Goal: Book appointment/travel/reservation

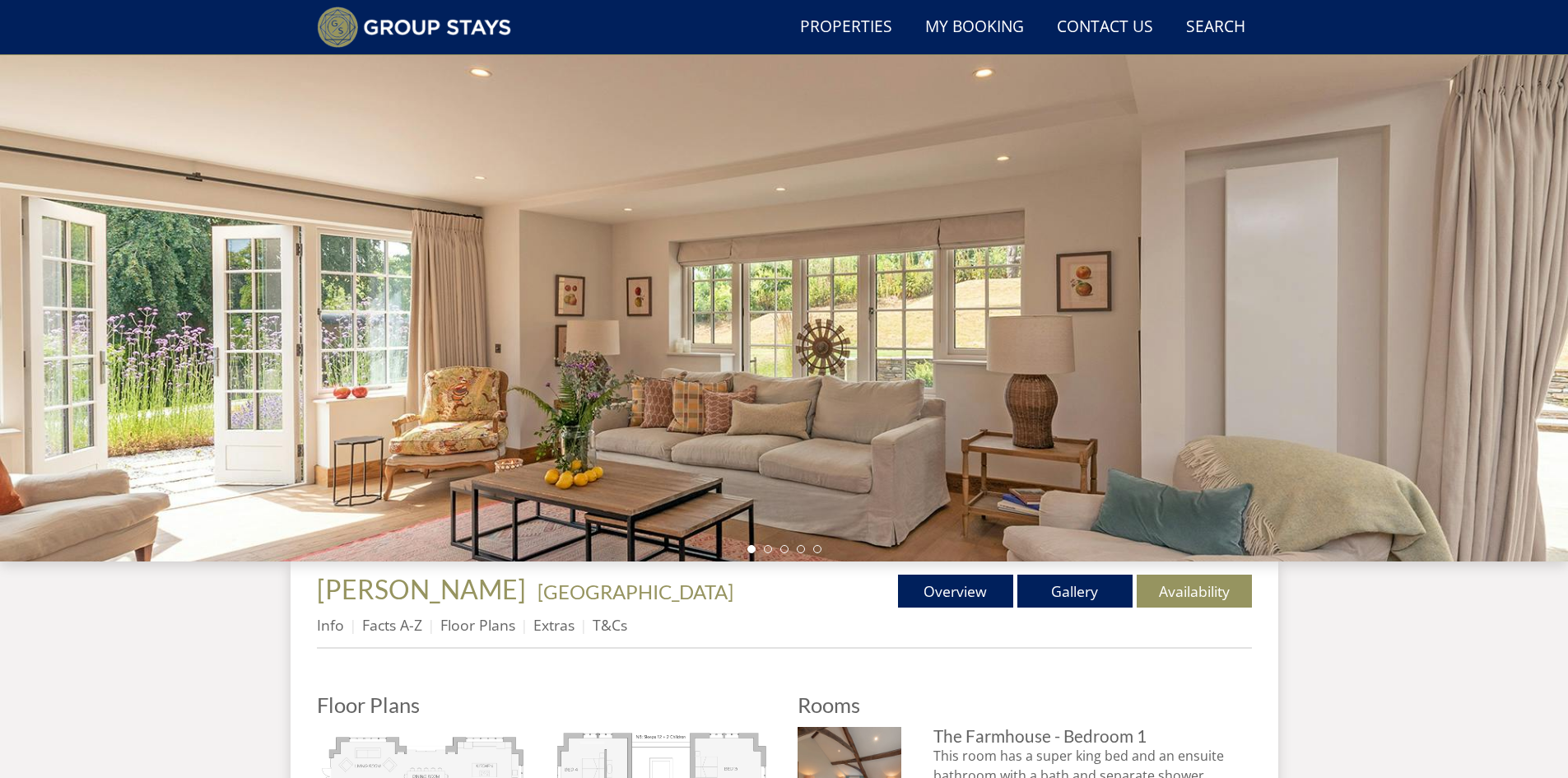
scroll to position [373, 0]
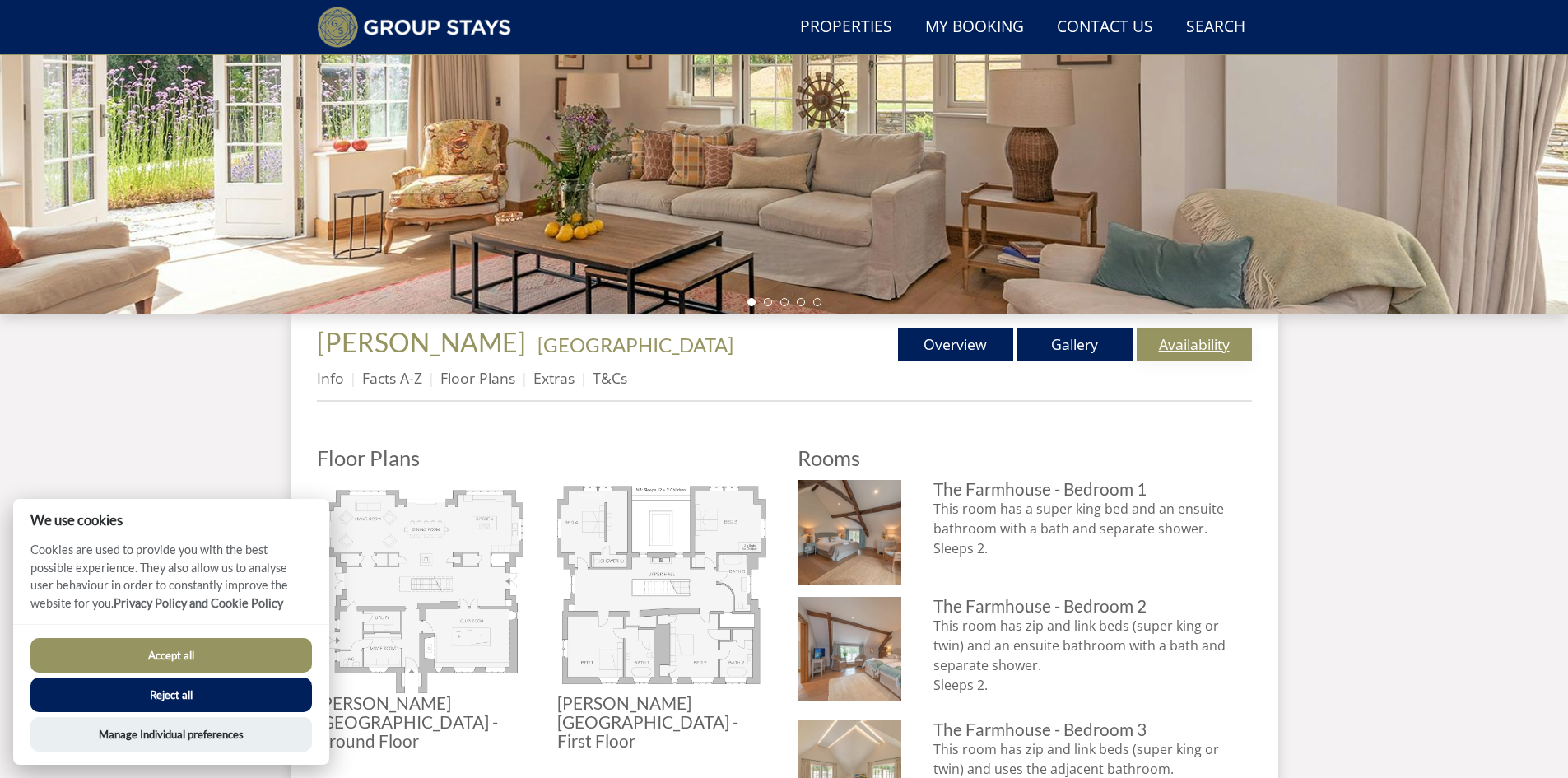
click at [1209, 347] on link "Availability" at bounding box center [1194, 345] width 115 height 33
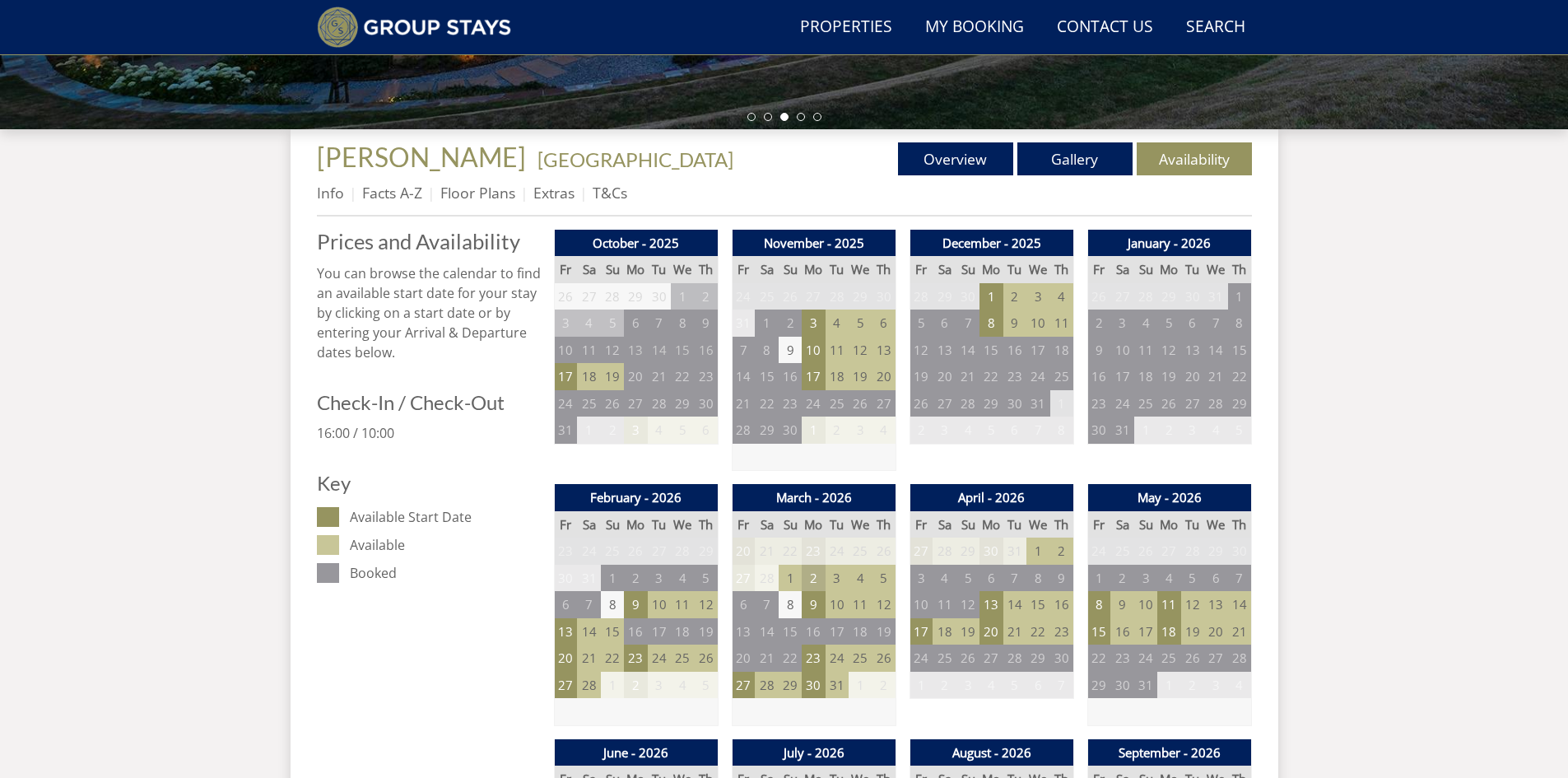
scroll to position [640, 0]
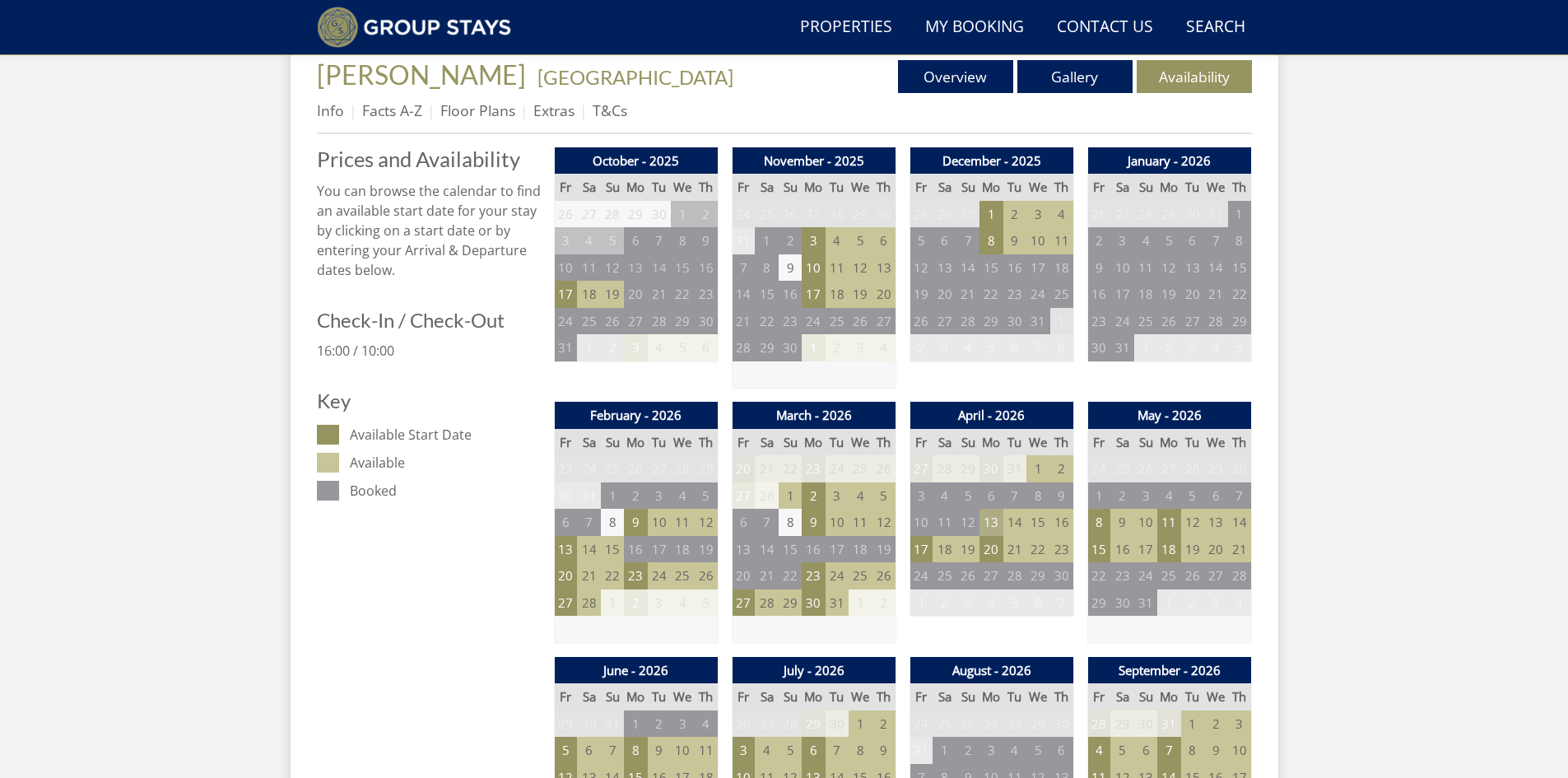
click at [984, 518] on td "13" at bounding box center [991, 522] width 23 height 27
click at [789, 262] on td "9" at bounding box center [790, 268] width 23 height 27
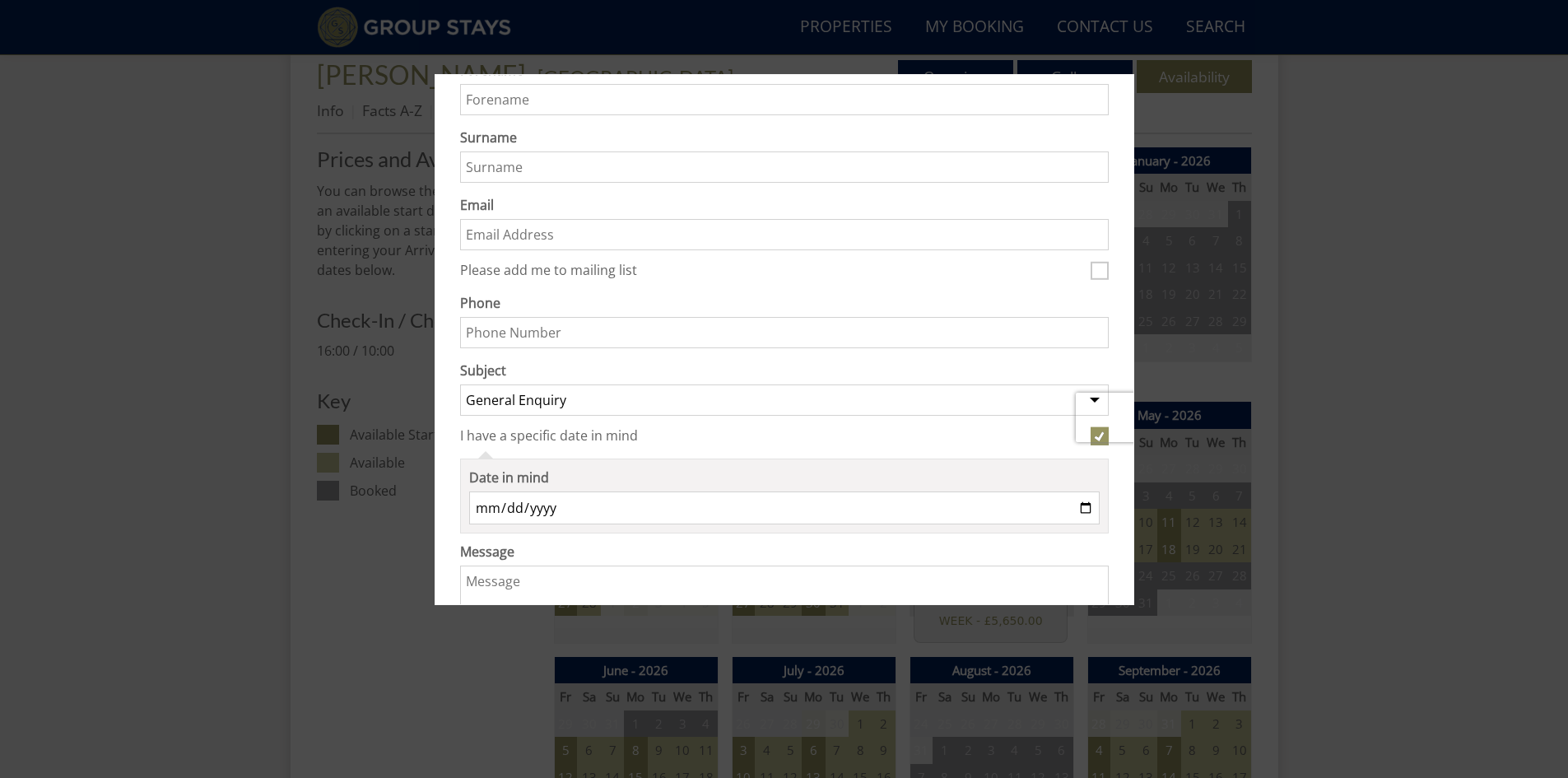
scroll to position [0, 0]
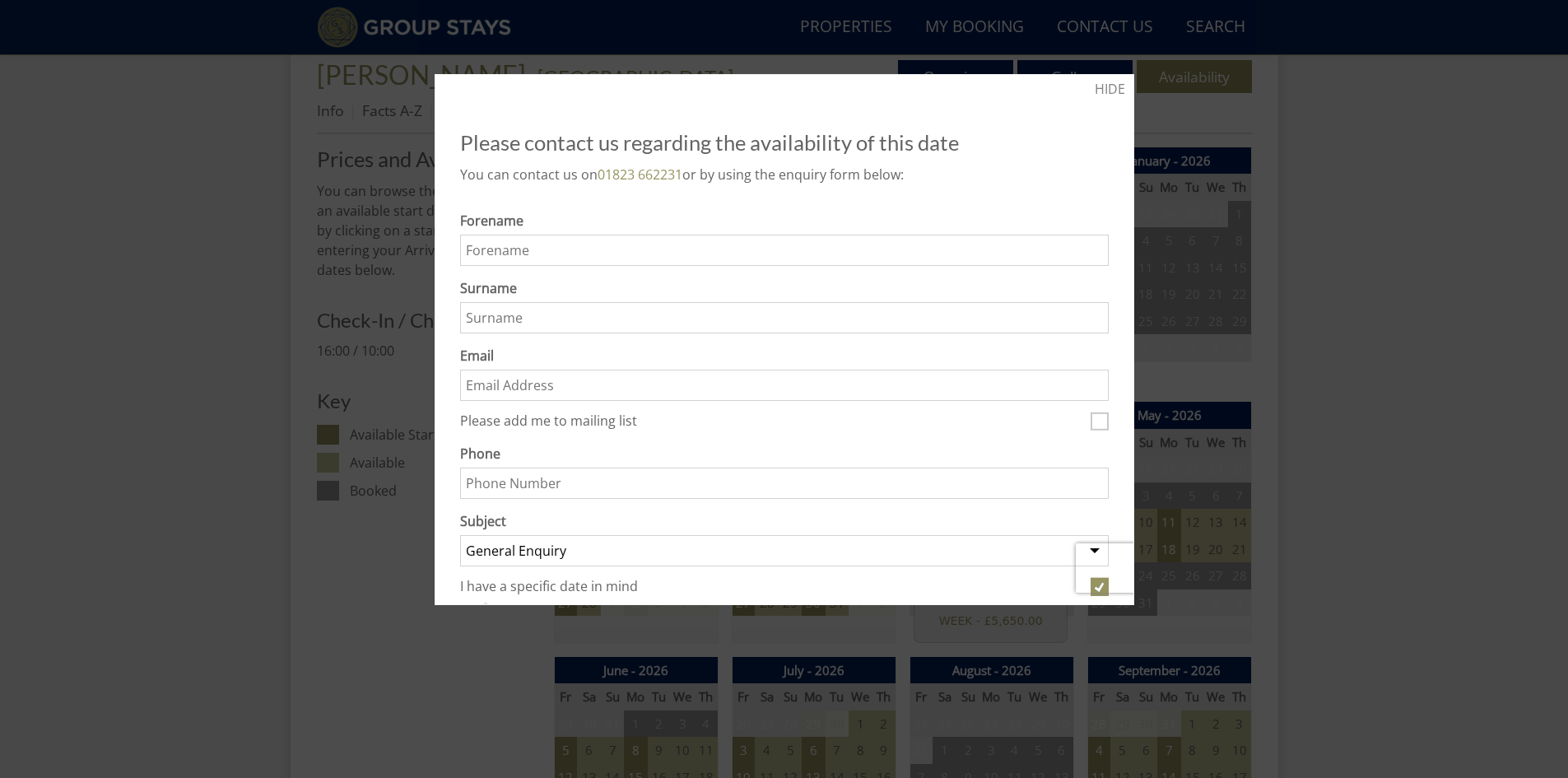
click at [1351, 209] on div at bounding box center [784, 389] width 1568 height 778
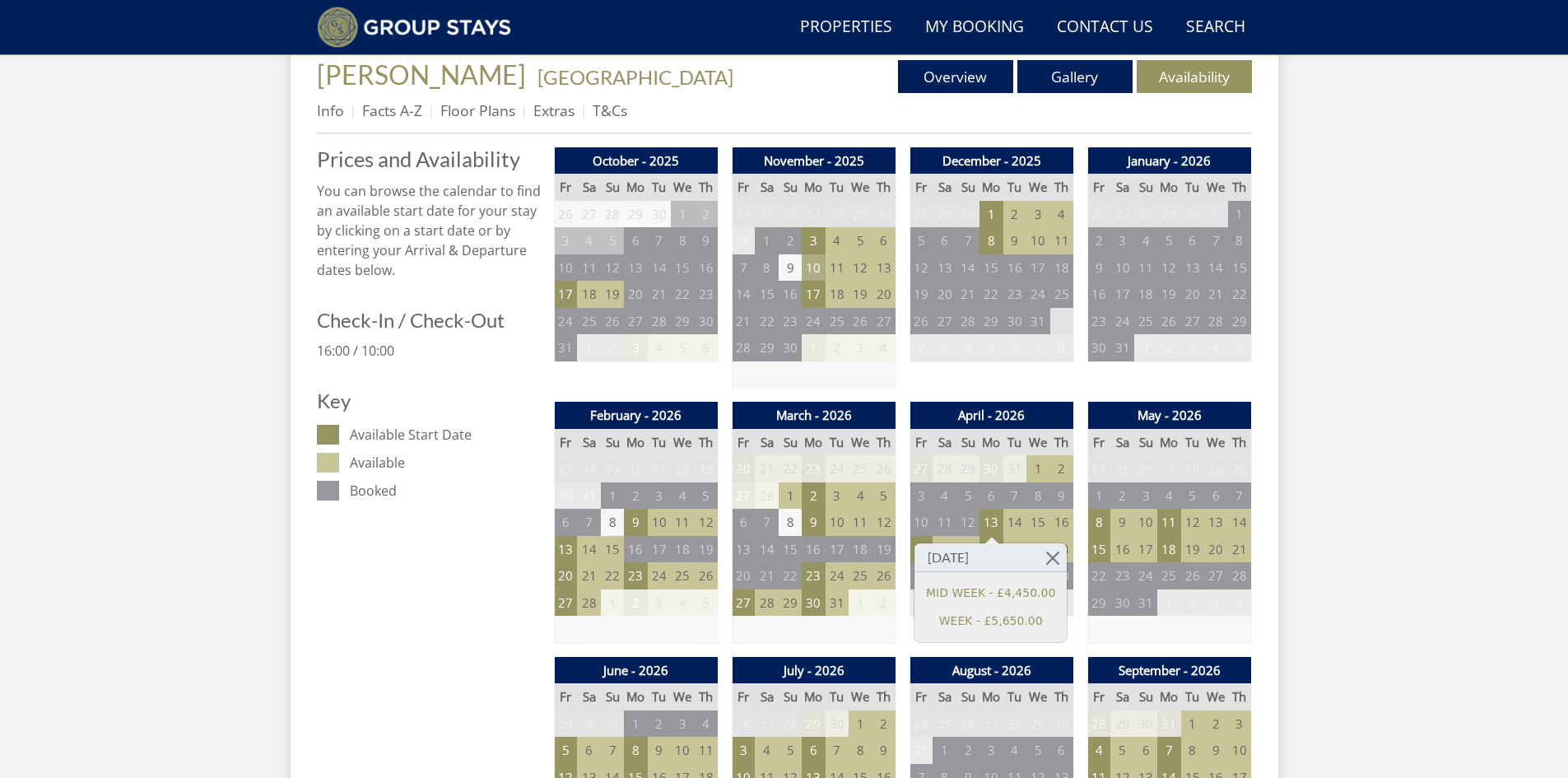
click at [810, 266] on td "10" at bounding box center [813, 268] width 23 height 27
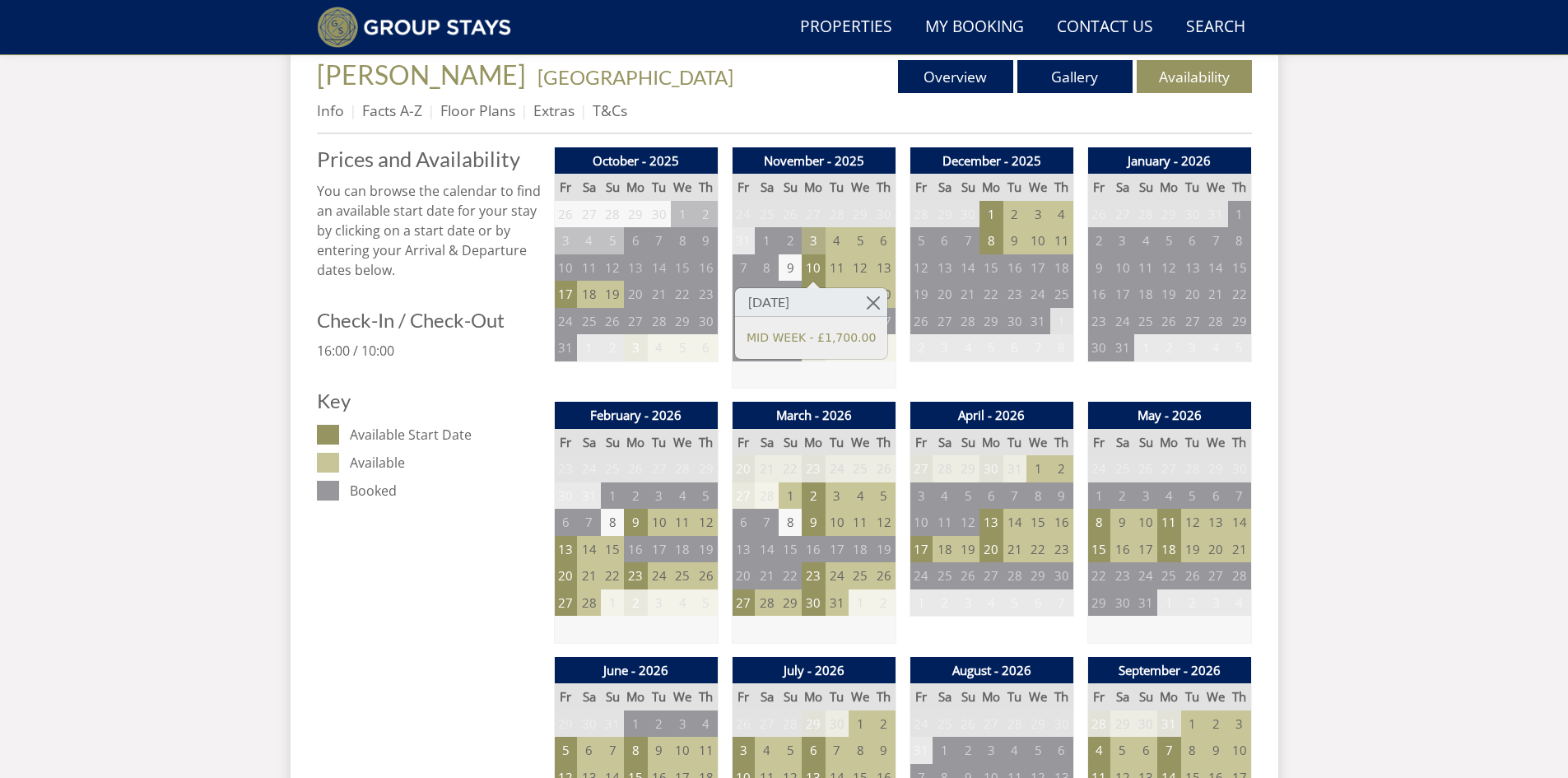
click at [819, 235] on td "3" at bounding box center [813, 240] width 23 height 27
click at [813, 261] on div at bounding box center [813, 258] width 13 height 7
click at [875, 276] on link at bounding box center [873, 276] width 29 height 29
click at [813, 292] on td "17" at bounding box center [813, 294] width 23 height 27
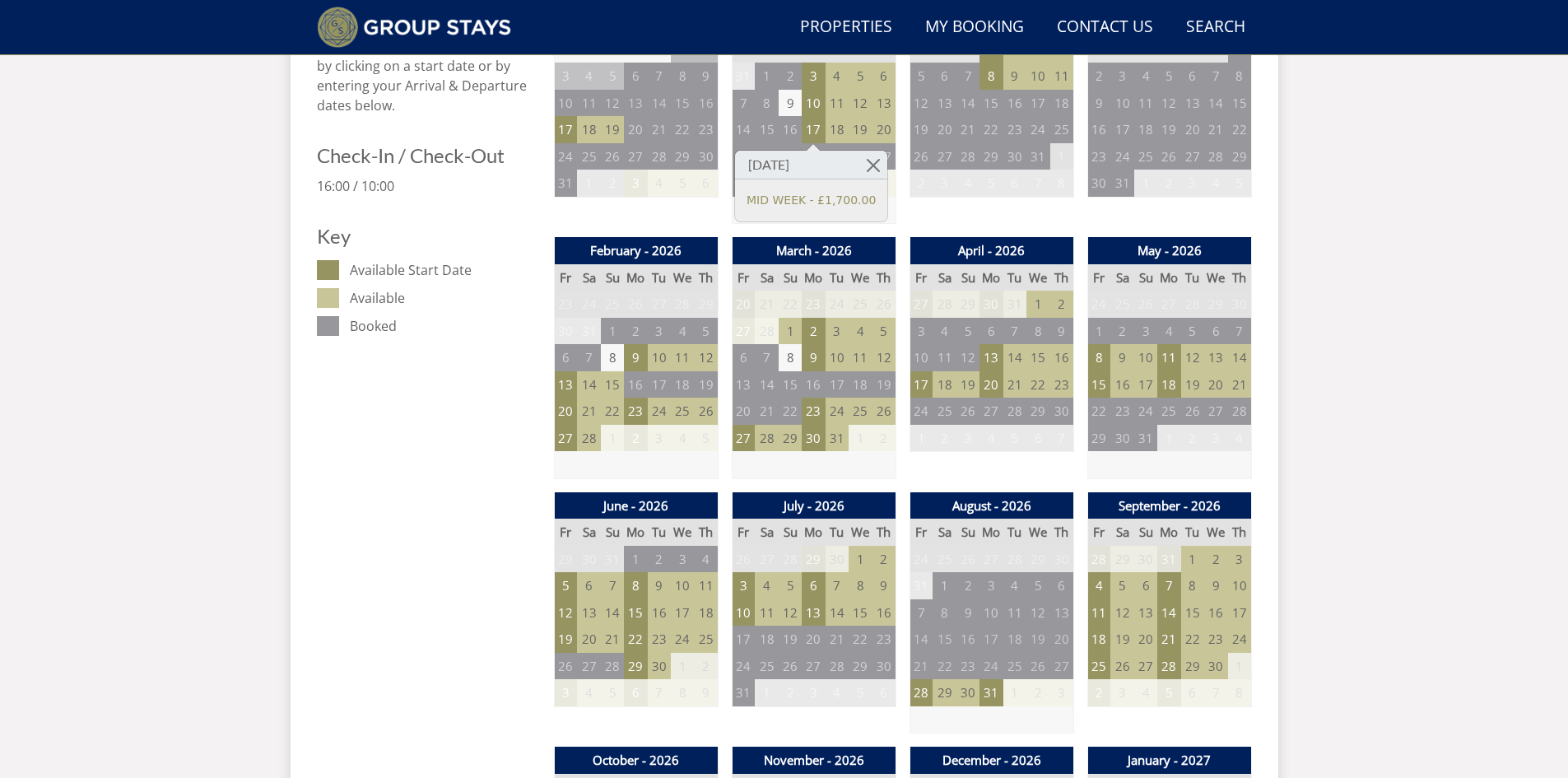
scroll to position [887, 0]
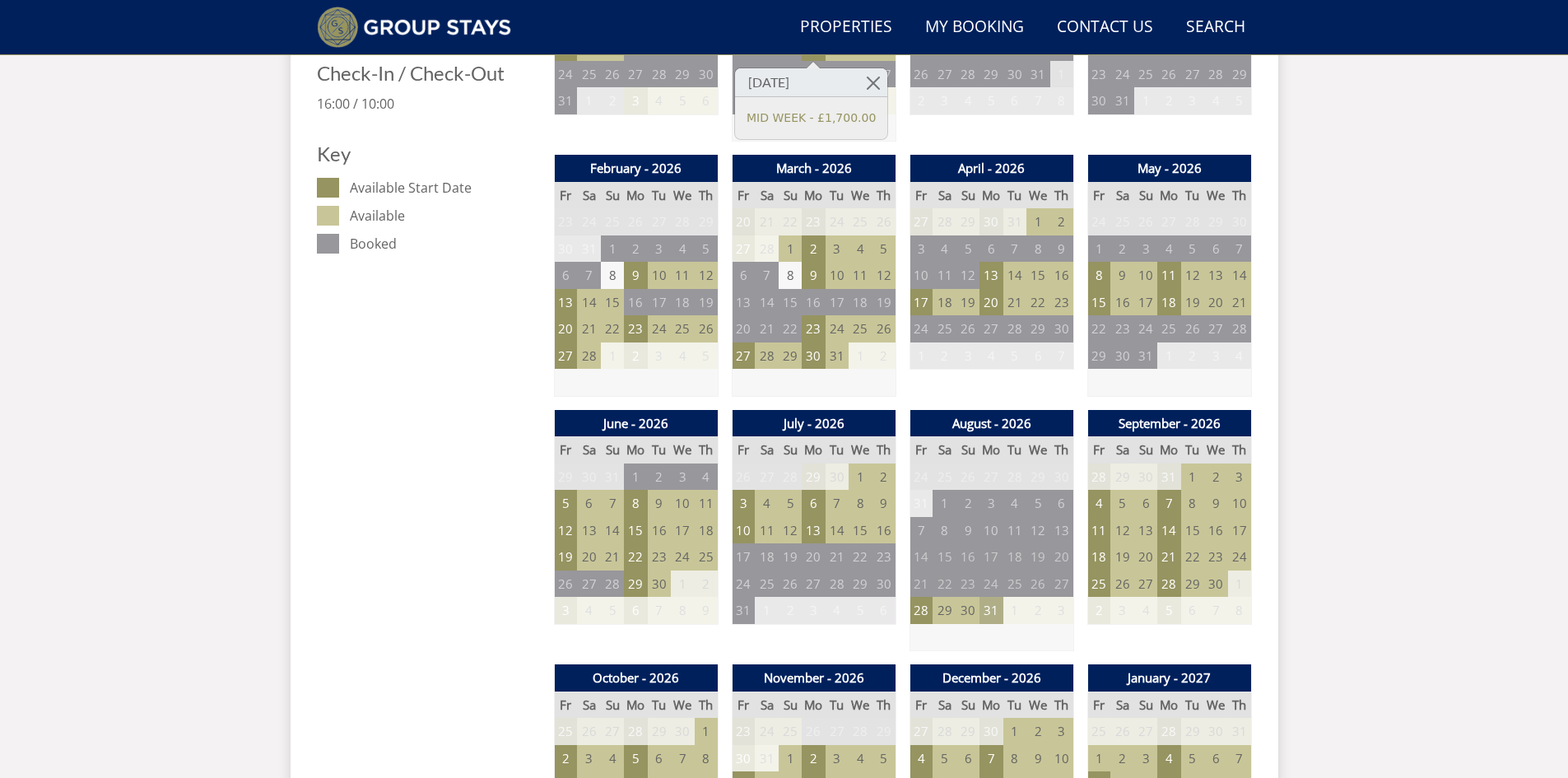
click at [987, 608] on td "31" at bounding box center [991, 611] width 23 height 27
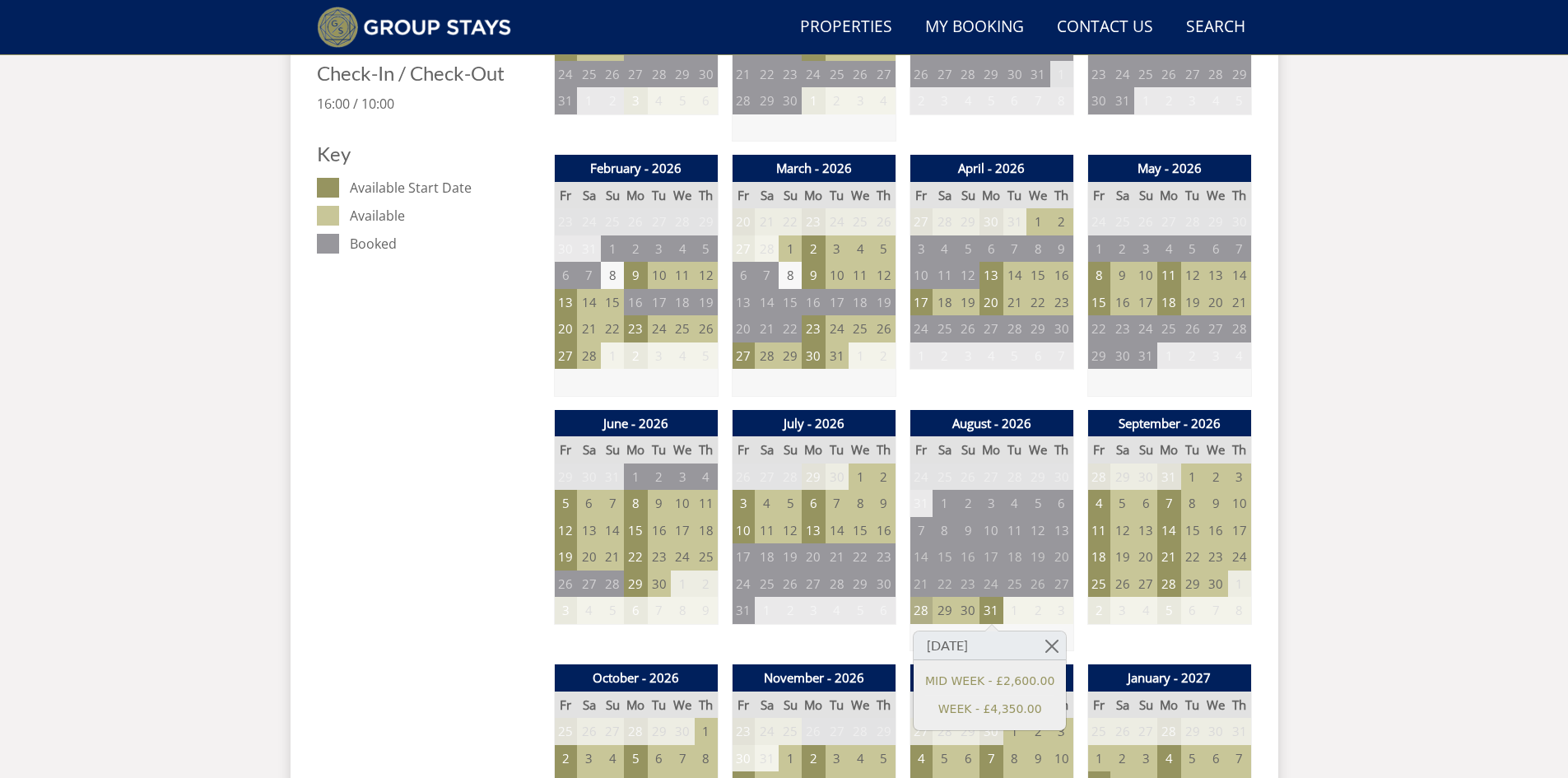
click at [926, 602] on td "28" at bounding box center [921, 611] width 23 height 27
click at [991, 605] on td "31" at bounding box center [991, 611] width 23 height 27
click at [949, 605] on td "29" at bounding box center [944, 611] width 23 height 27
click at [972, 609] on td "30" at bounding box center [968, 611] width 23 height 27
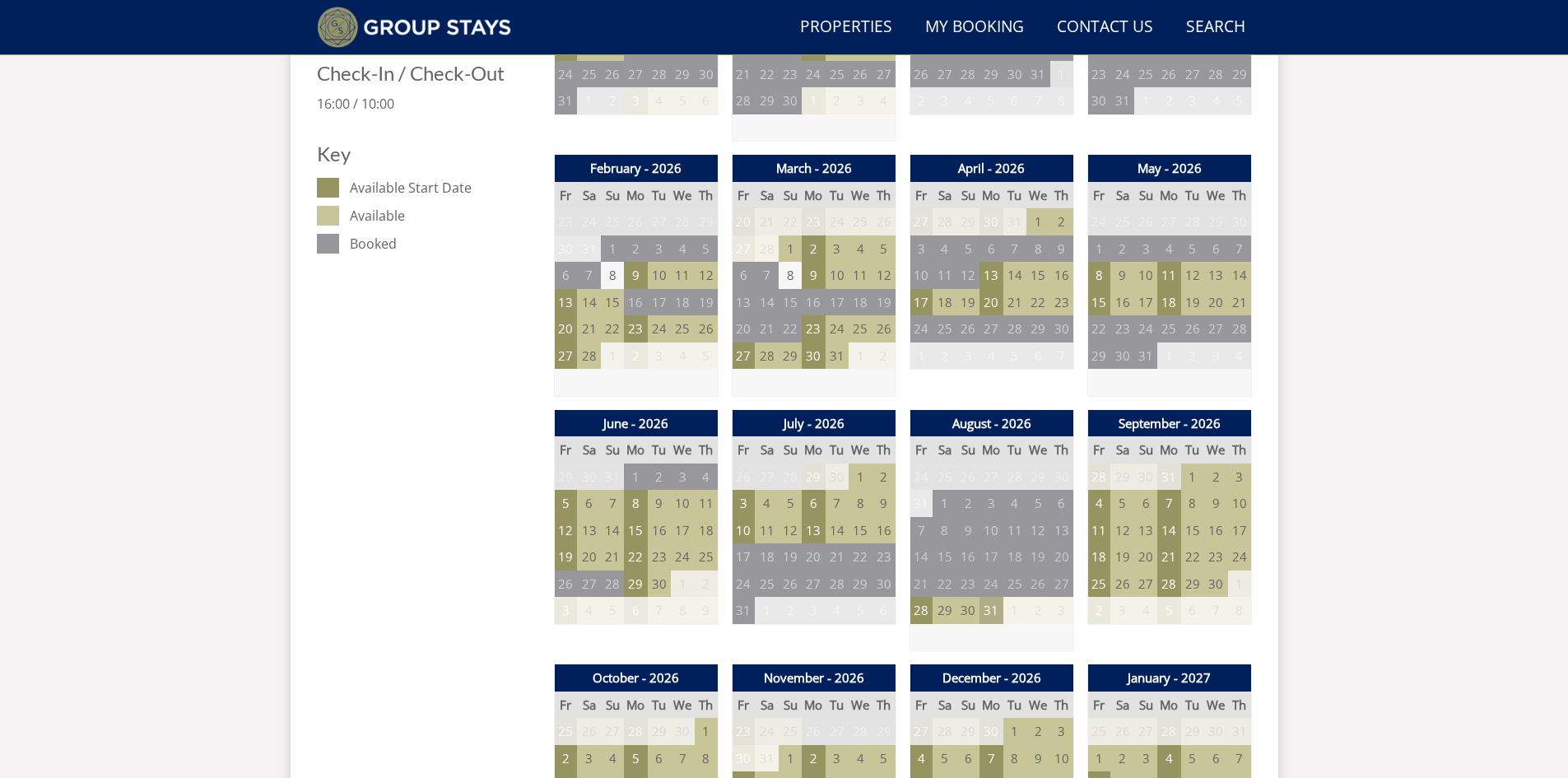
click at [997, 611] on td "31" at bounding box center [991, 611] width 23 height 27
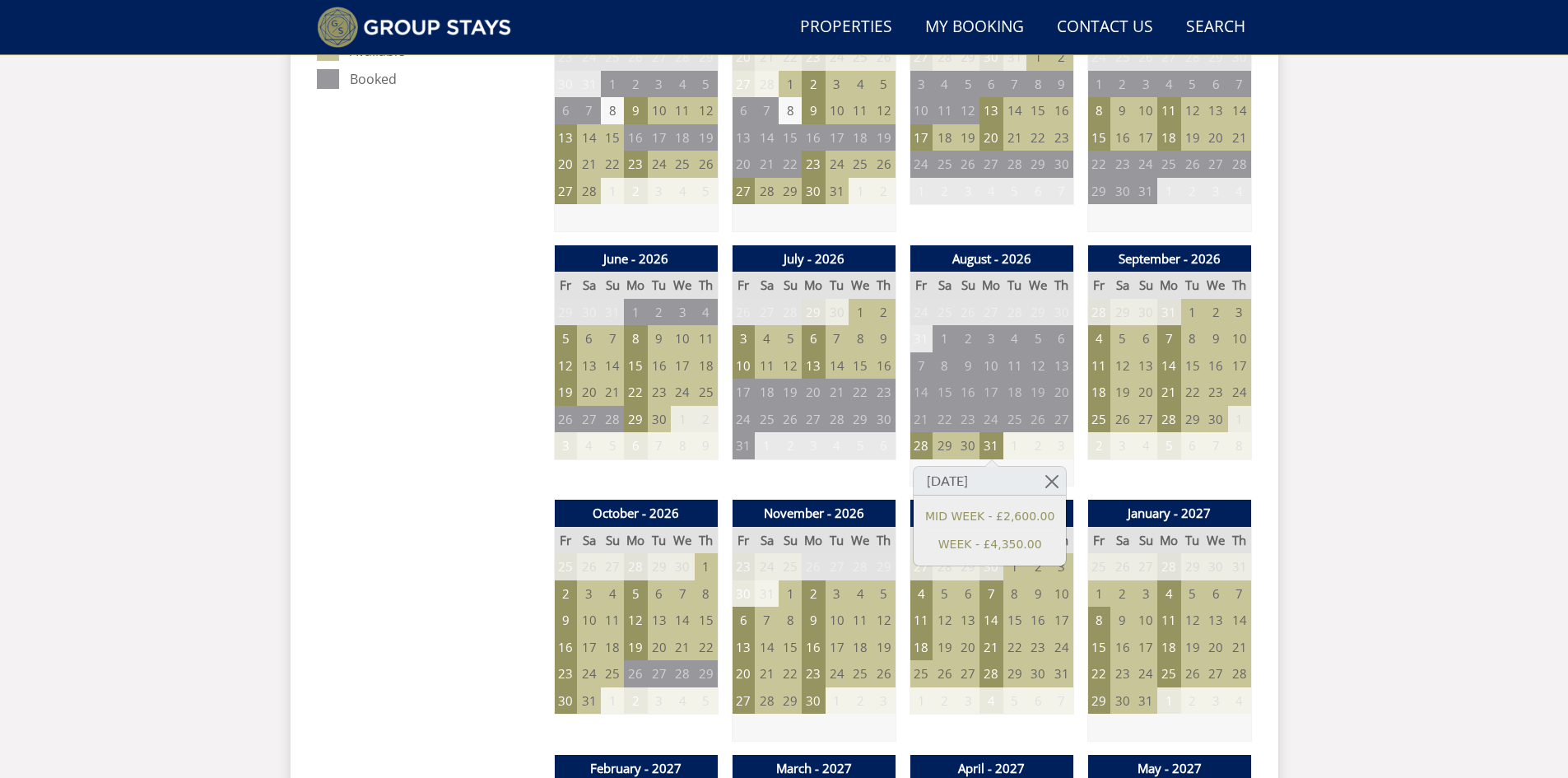
scroll to position [1134, 0]
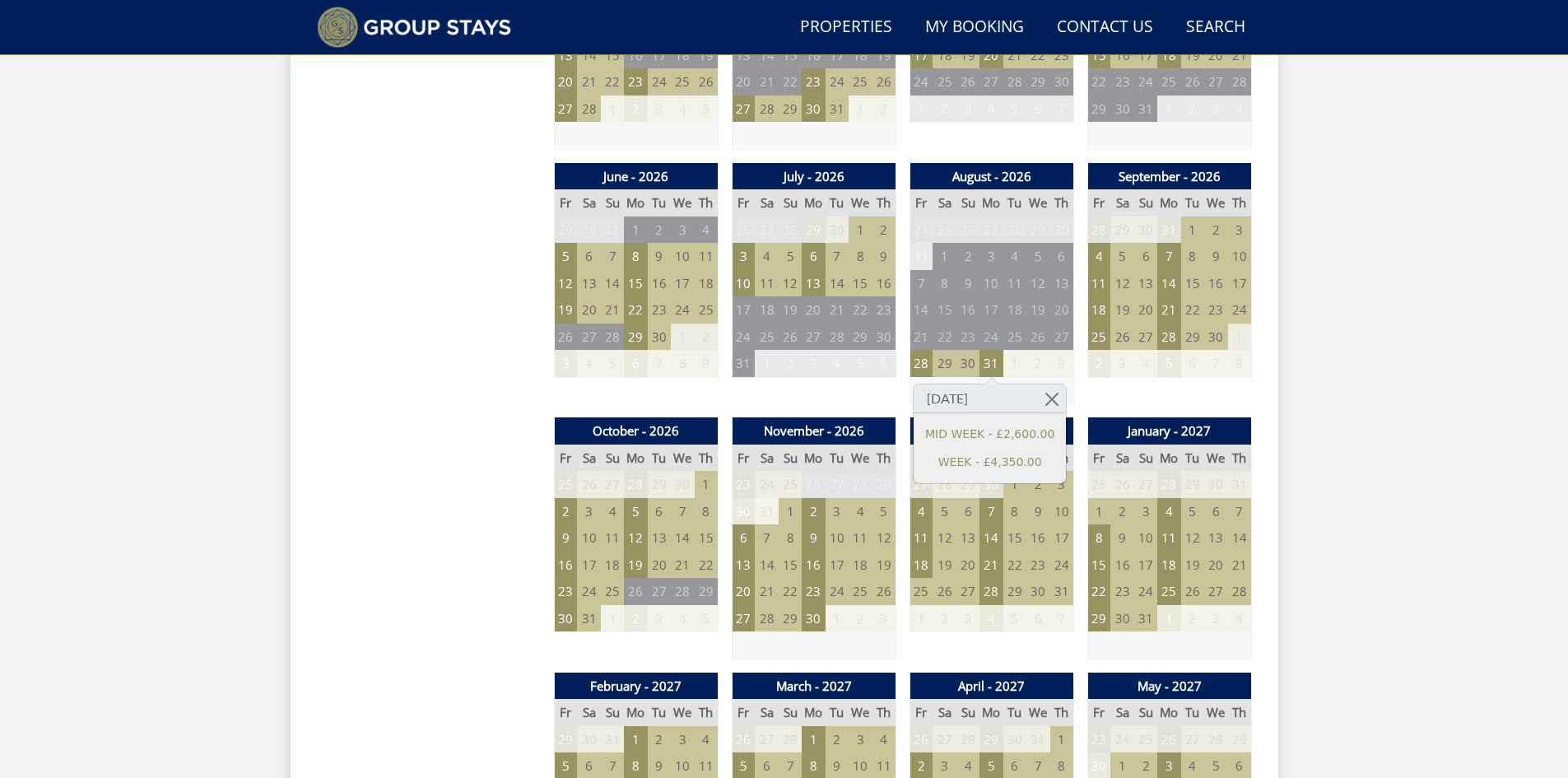
click at [1438, 467] on div "Search Menu Properties My Booking Contact Us [PHONE_NUMBER] Search Check Availa…" at bounding box center [784, 440] width 1568 height 3038
click at [991, 563] on td "21" at bounding box center [991, 565] width 23 height 27
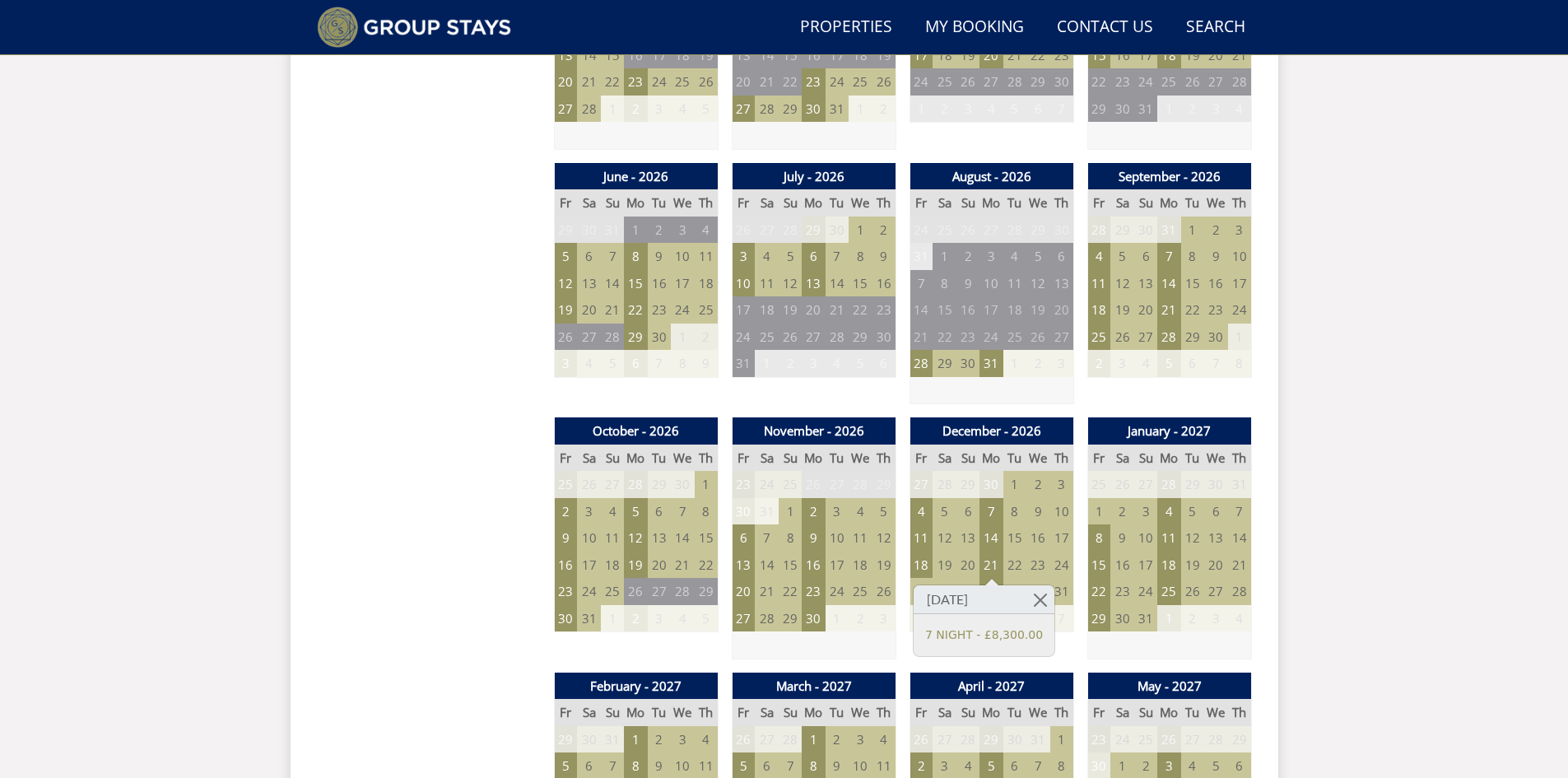
click at [993, 585] on div at bounding box center [992, 582] width 13 height 7
click at [989, 592] on h3 "[DATE]" at bounding box center [984, 600] width 141 height 29
drag, startPoint x: 877, startPoint y: 650, endPoint x: 892, endPoint y: 650, distance: 15.0
click at [879, 650] on td at bounding box center [814, 645] width 164 height 27
click at [986, 589] on td "28" at bounding box center [991, 592] width 23 height 27
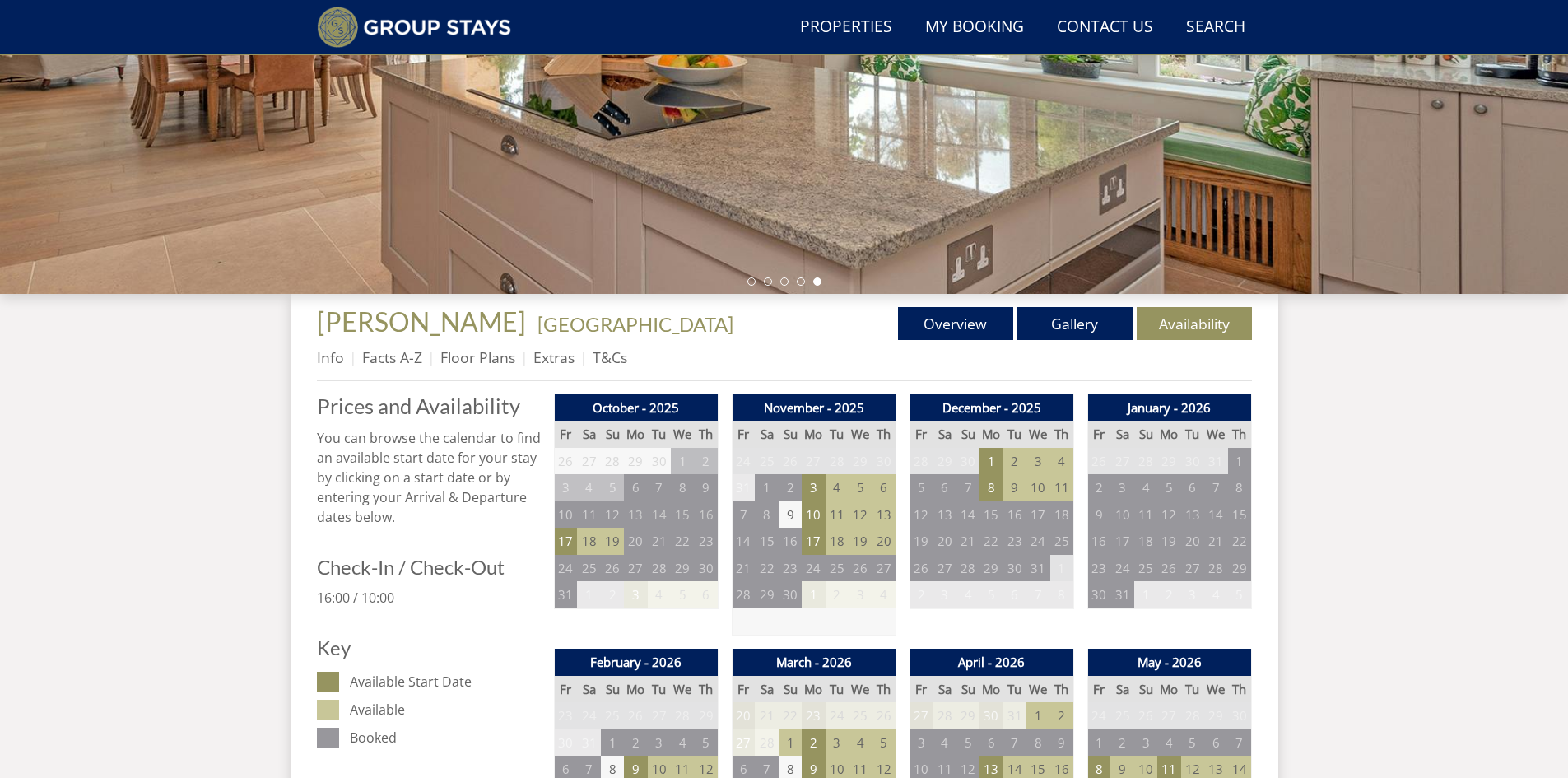
scroll to position [476, 0]
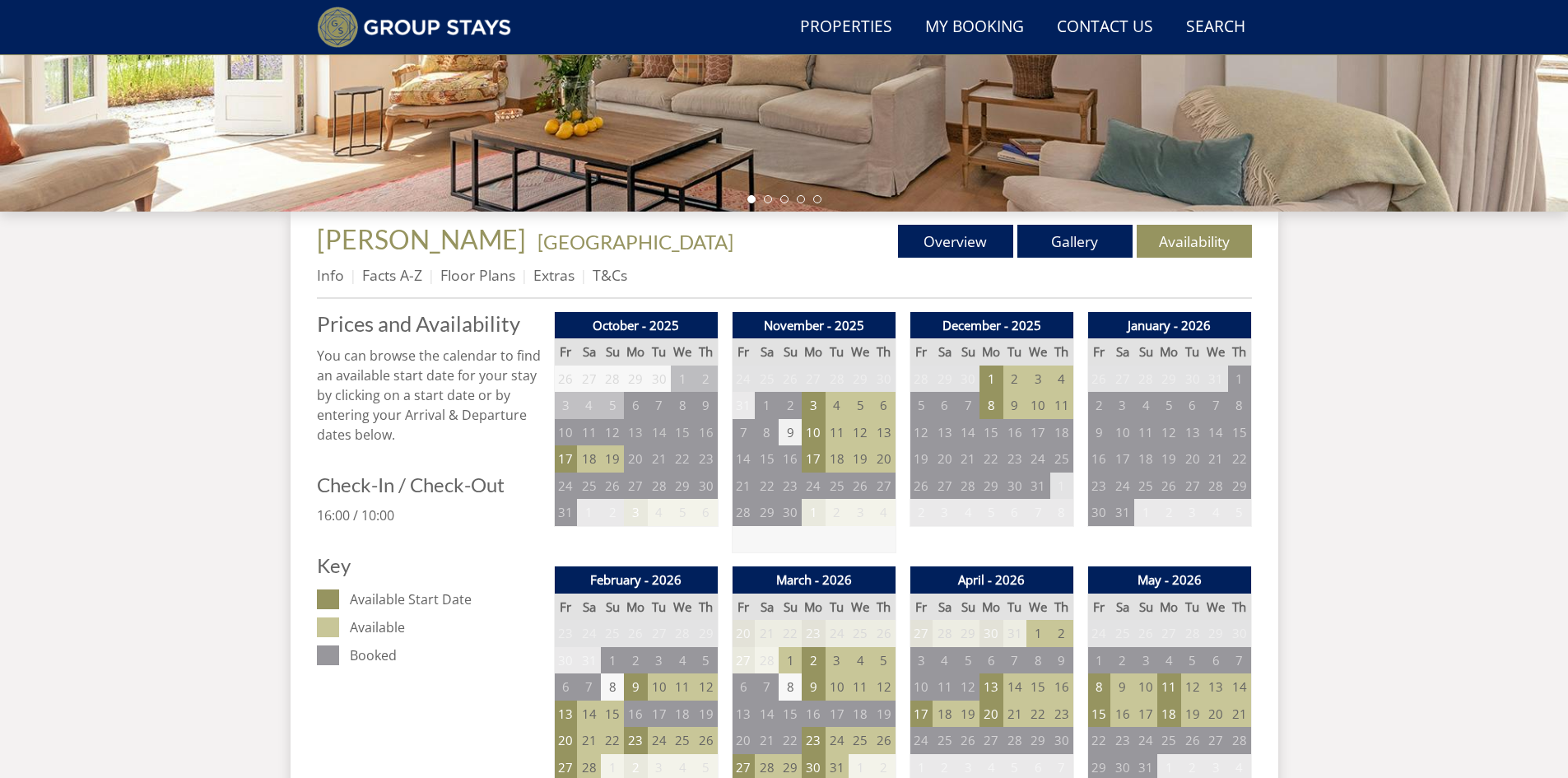
click at [790, 431] on td "9" at bounding box center [790, 432] width 23 height 27
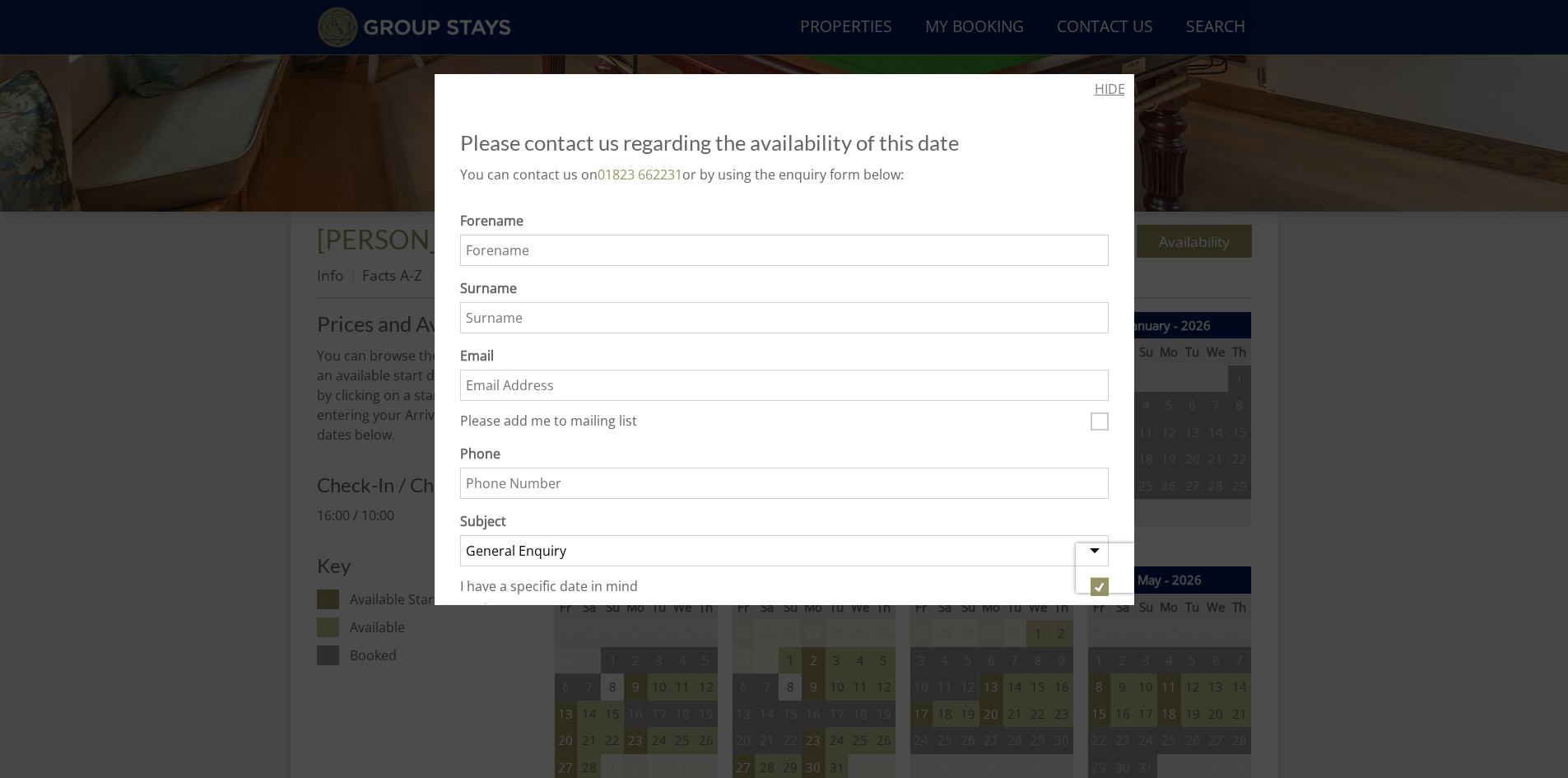
click at [1098, 89] on link "HIDE" at bounding box center [1110, 89] width 31 height 20
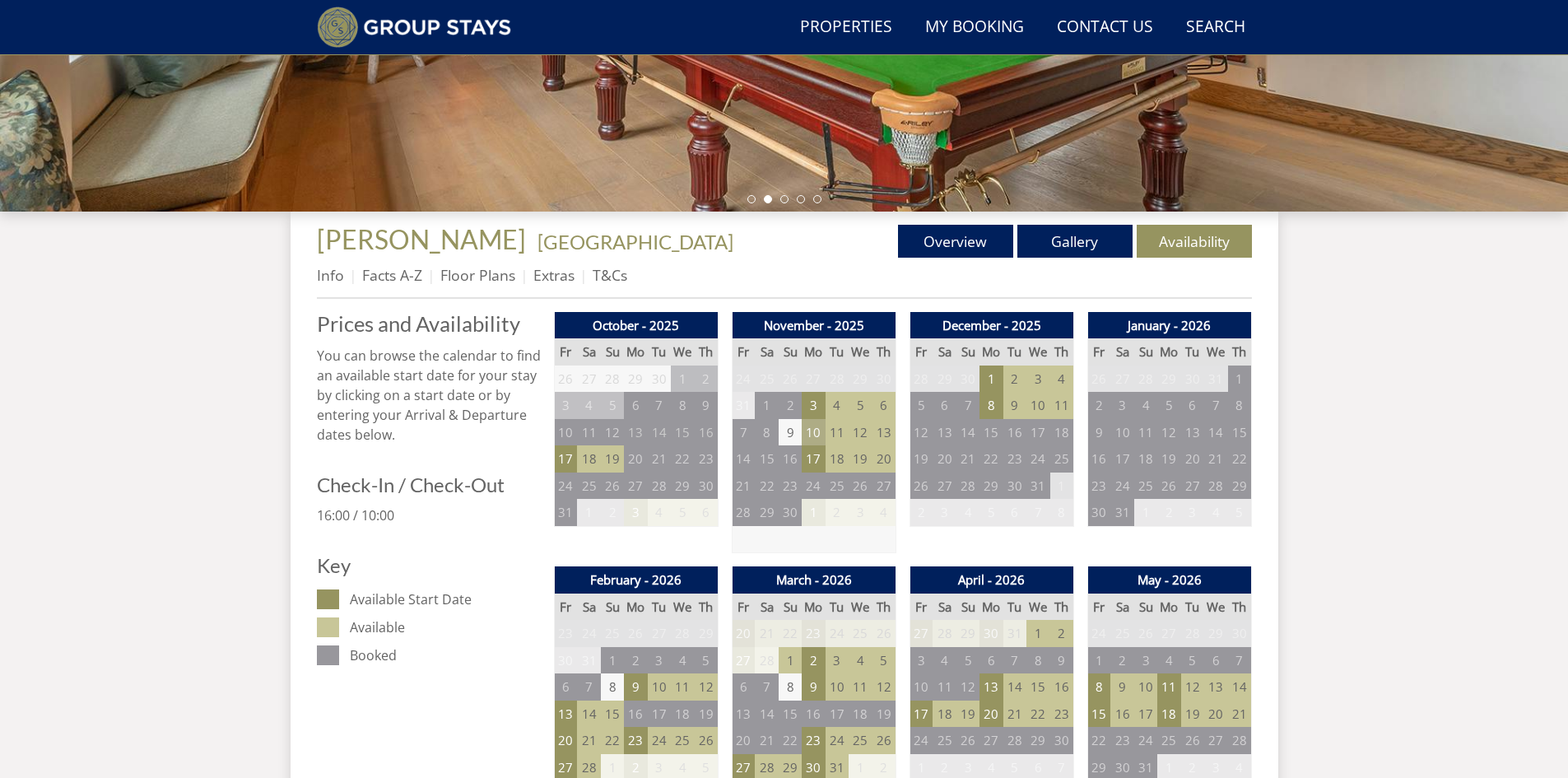
click at [817, 432] on td "10" at bounding box center [813, 432] width 23 height 27
click at [1001, 402] on td "8" at bounding box center [991, 405] width 23 height 27
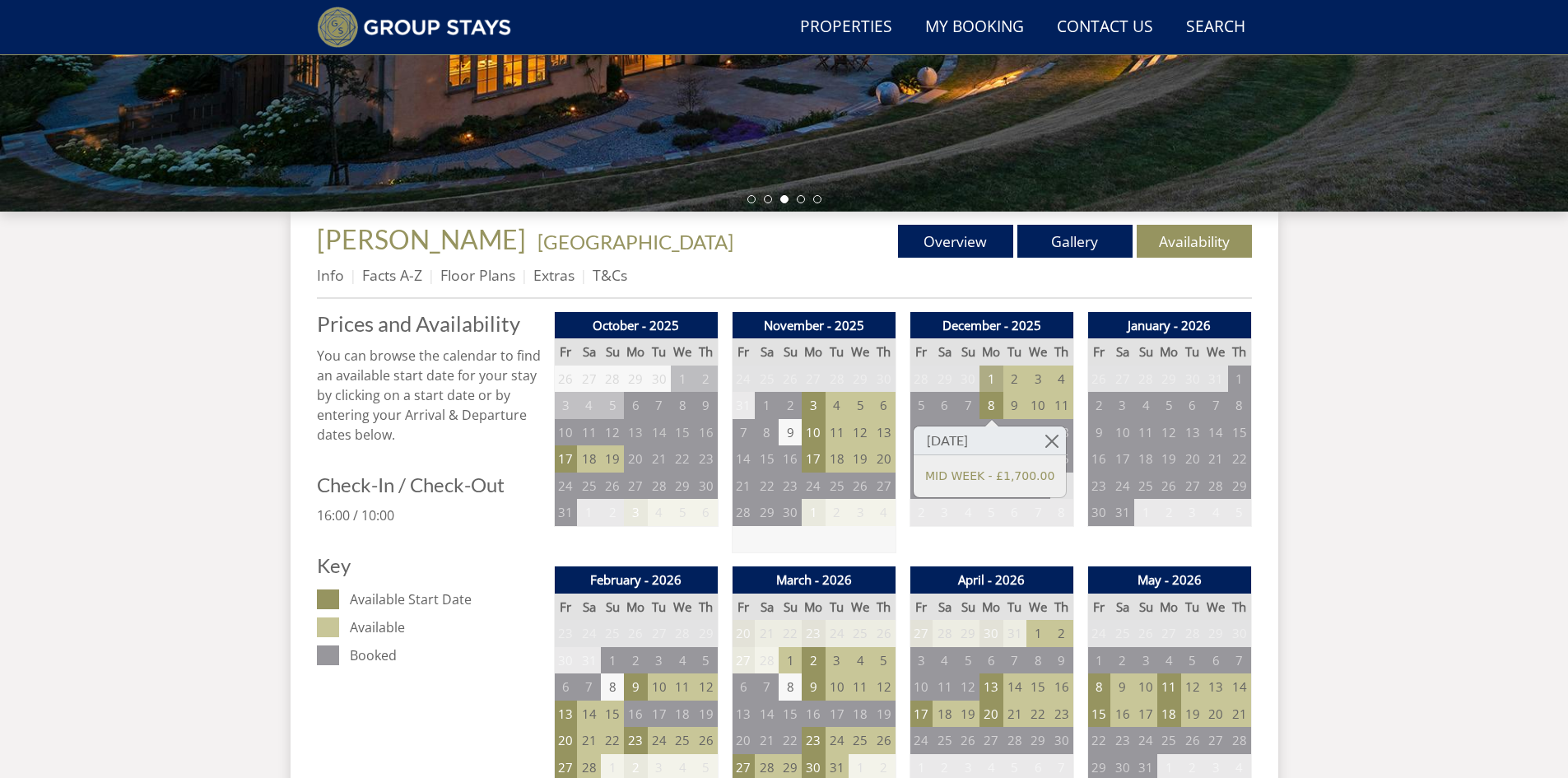
click at [986, 368] on td "1" at bounding box center [991, 379] width 23 height 27
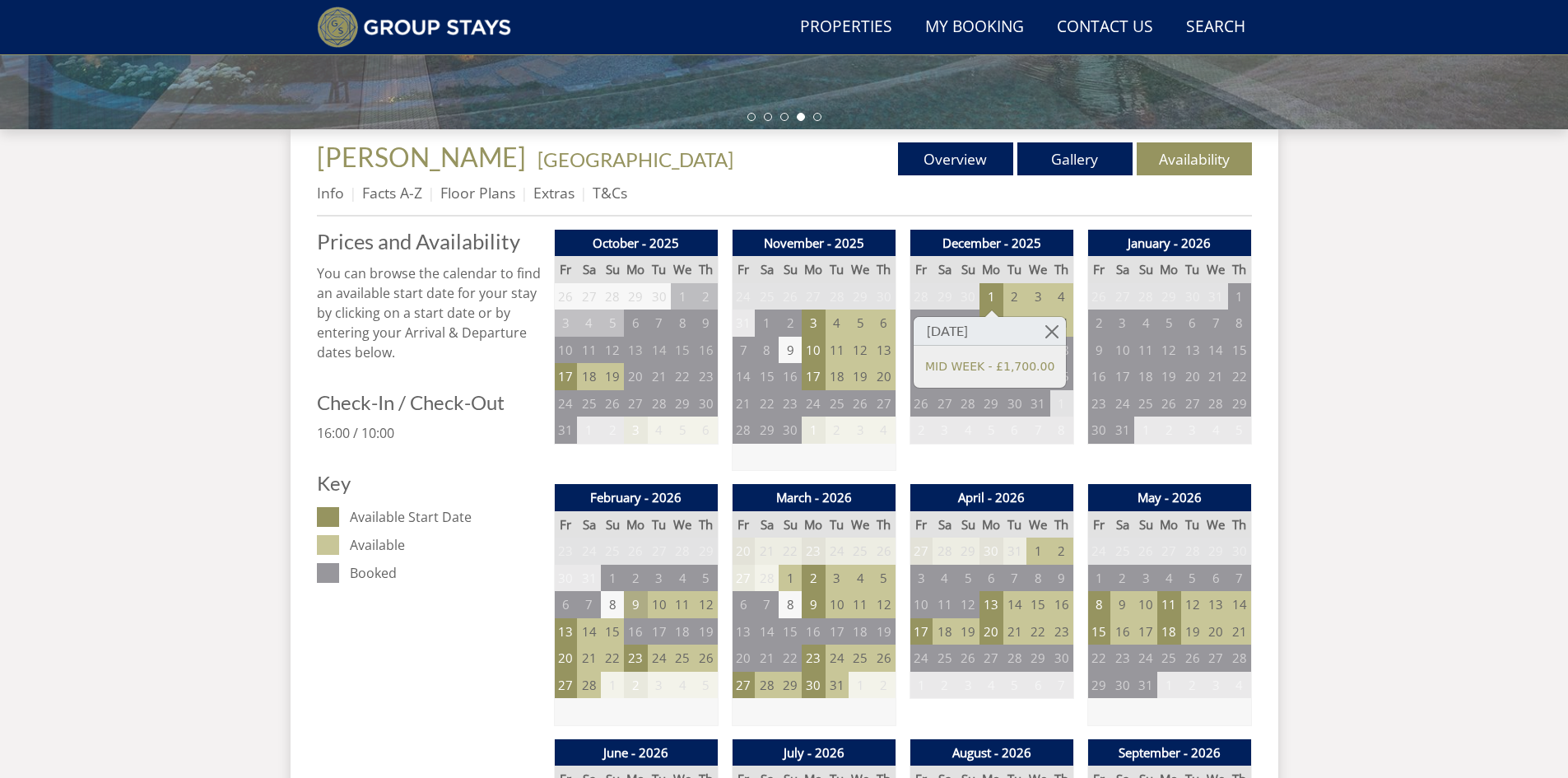
click at [634, 602] on td "9" at bounding box center [635, 605] width 23 height 27
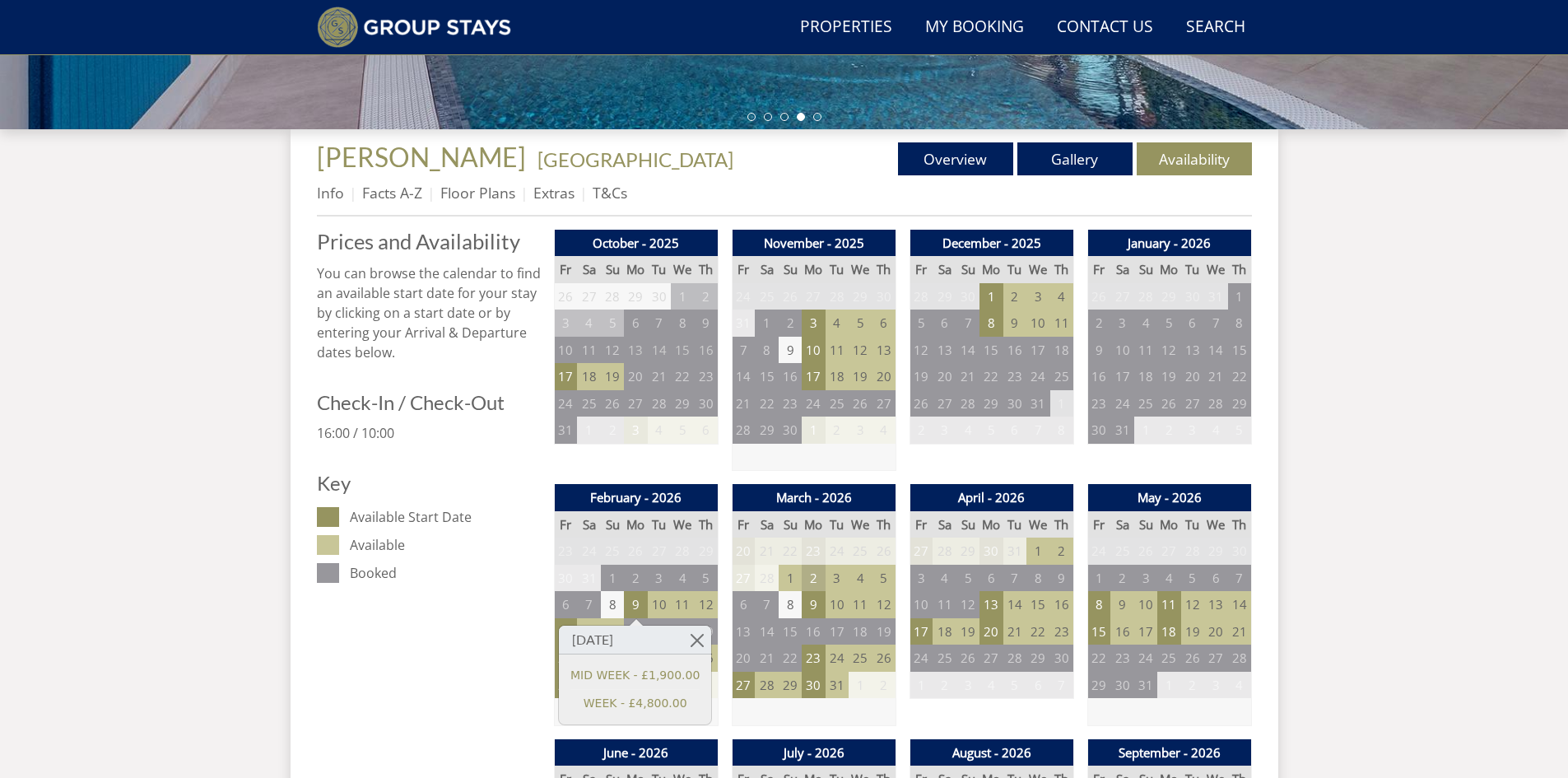
click at [811, 575] on td "2" at bounding box center [813, 578] width 23 height 27
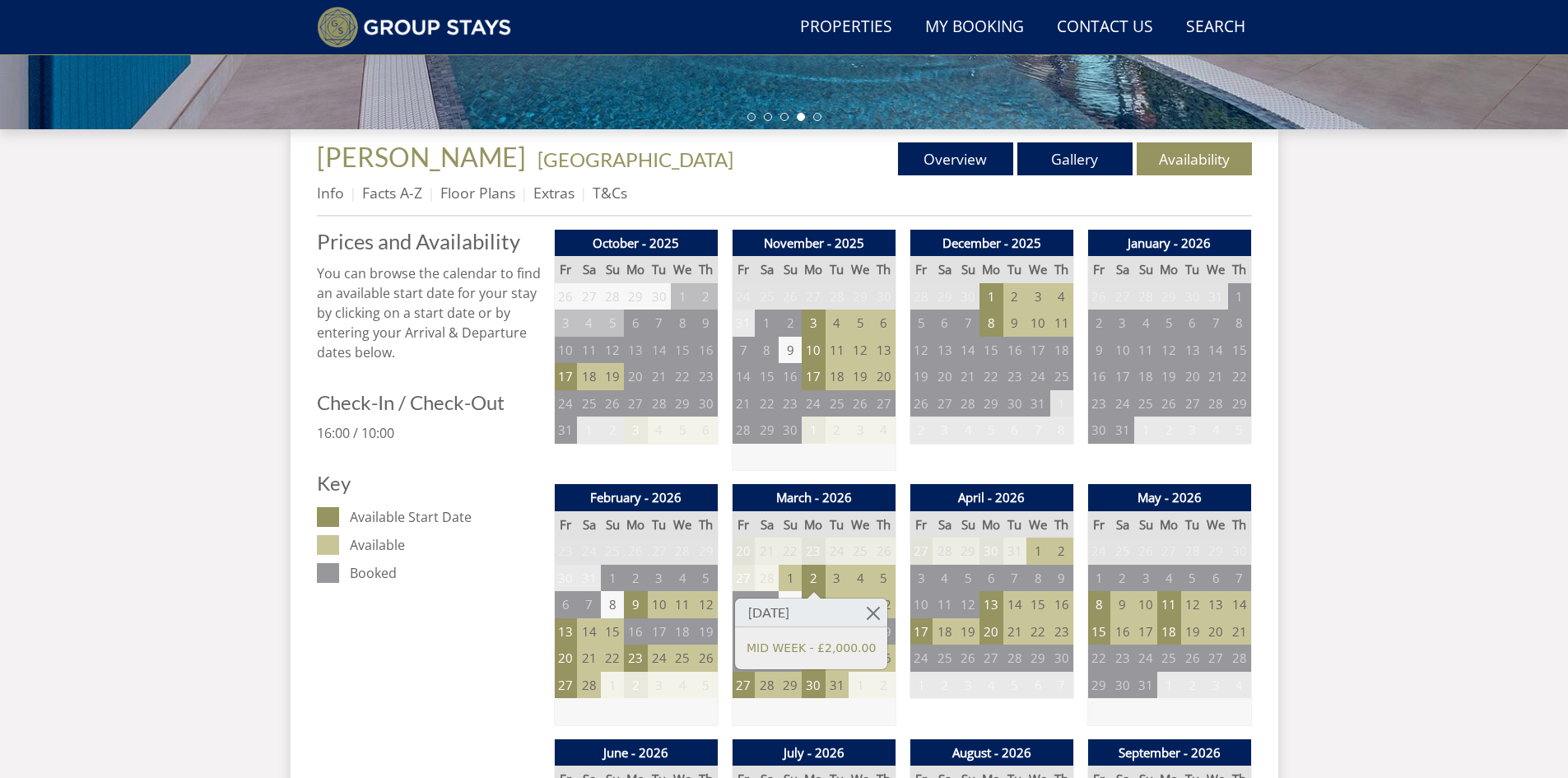
click at [811, 593] on div at bounding box center [814, 595] width 13 height 7
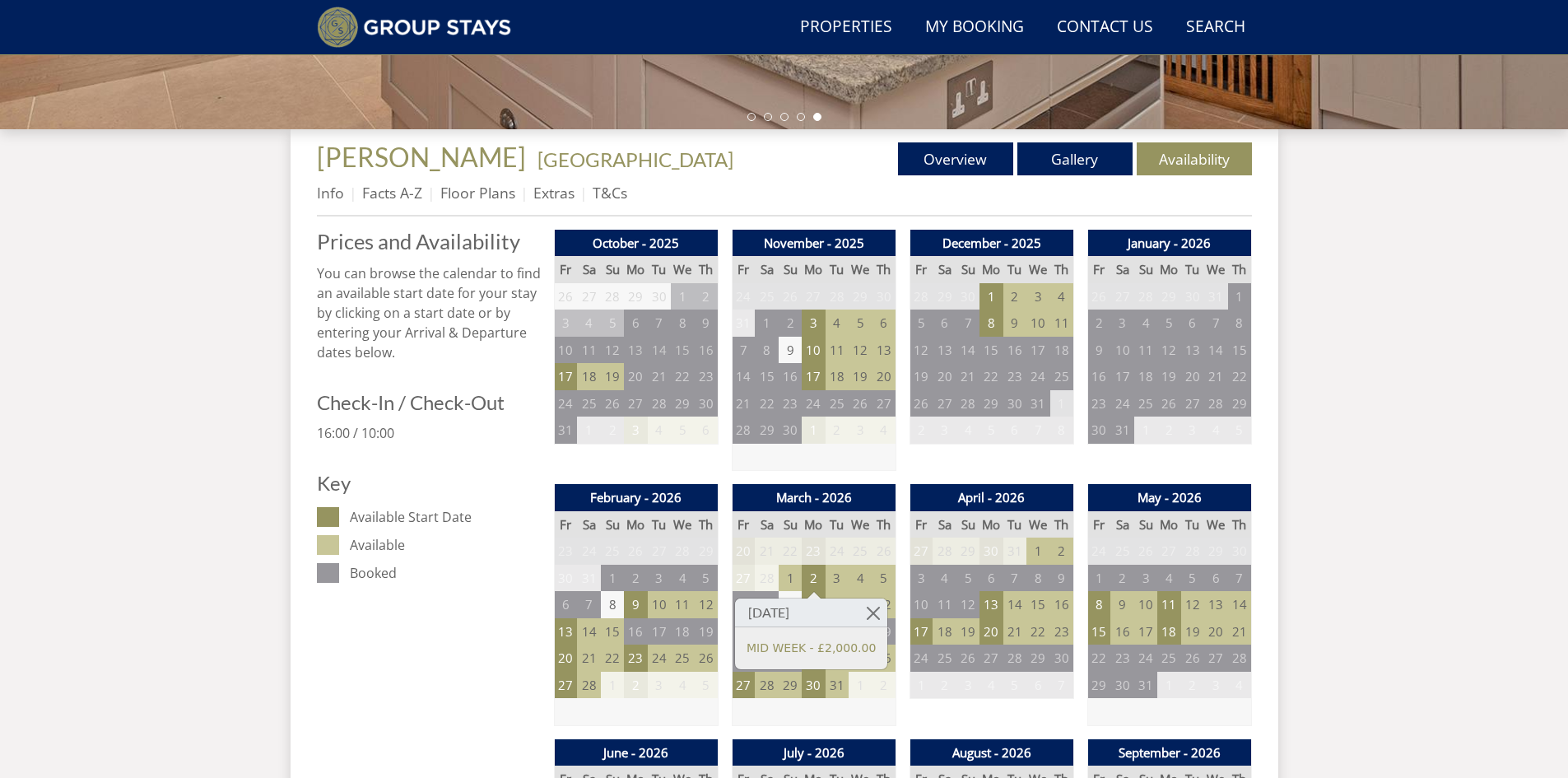
scroll to position [805, 0]
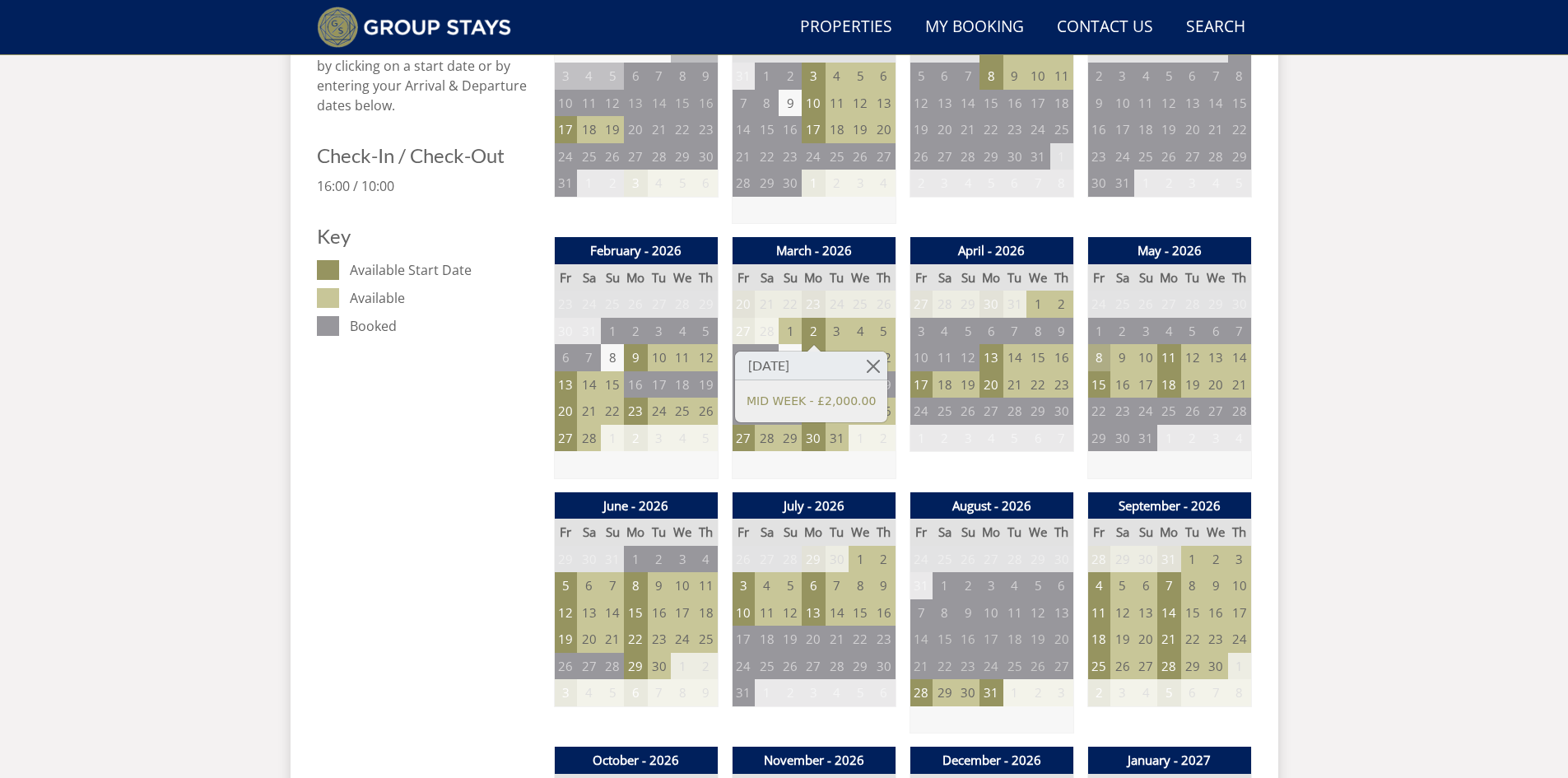
click at [1098, 363] on td "8" at bounding box center [1099, 357] width 23 height 27
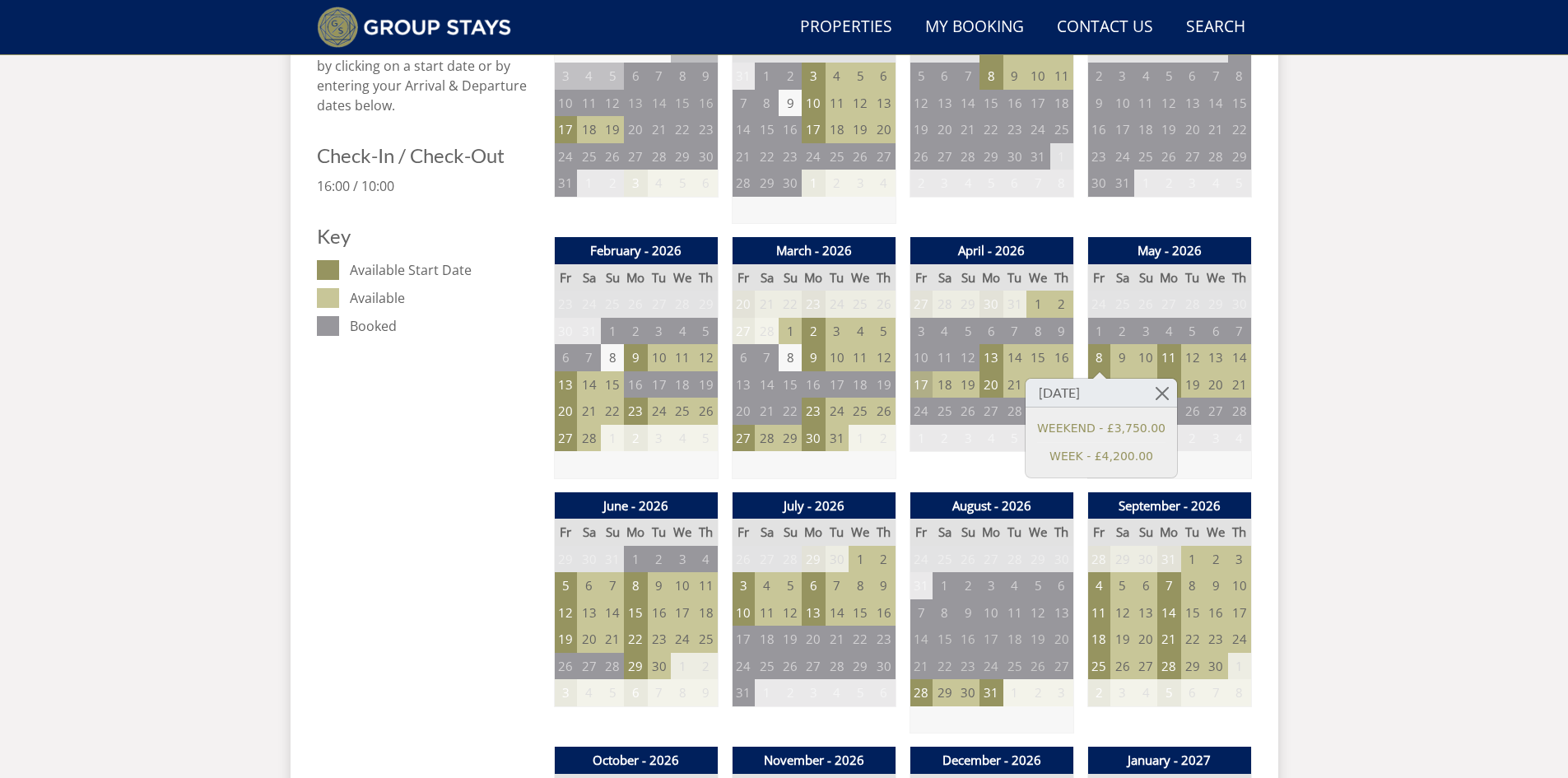
click at [920, 384] on td "17" at bounding box center [921, 384] width 23 height 27
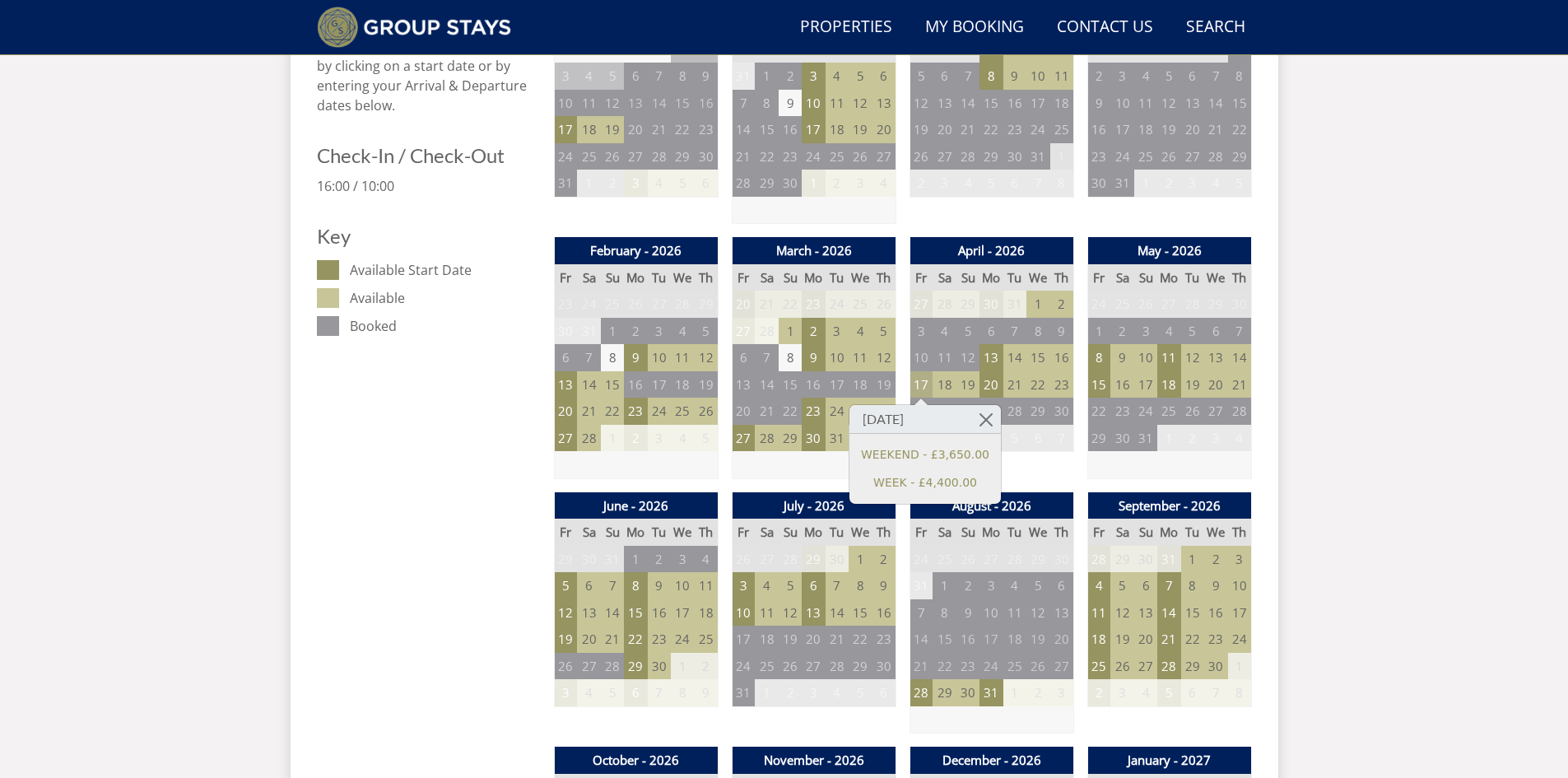
scroll to position [723, 0]
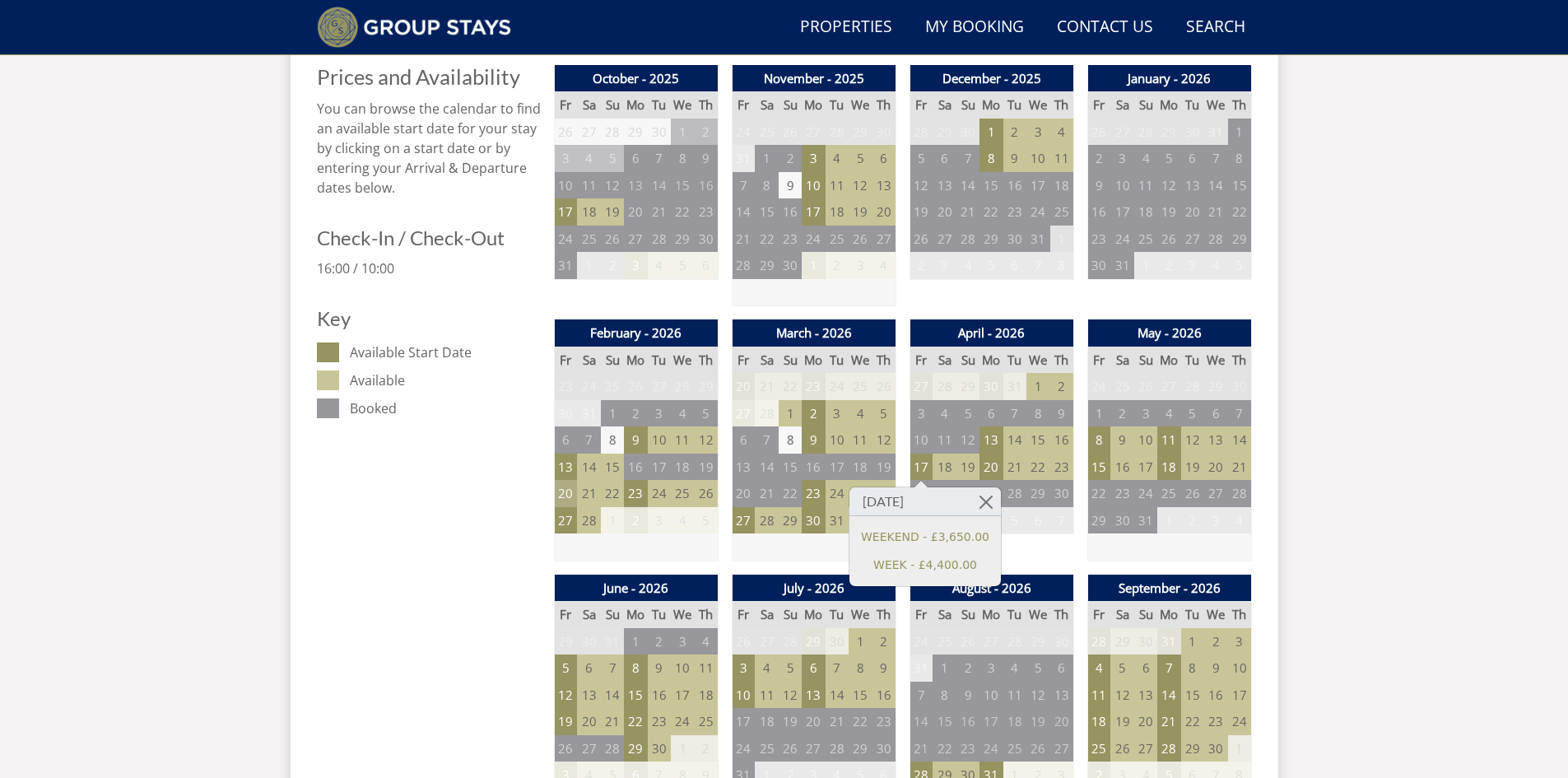
click at [567, 496] on td "20" at bounding box center [566, 493] width 23 height 27
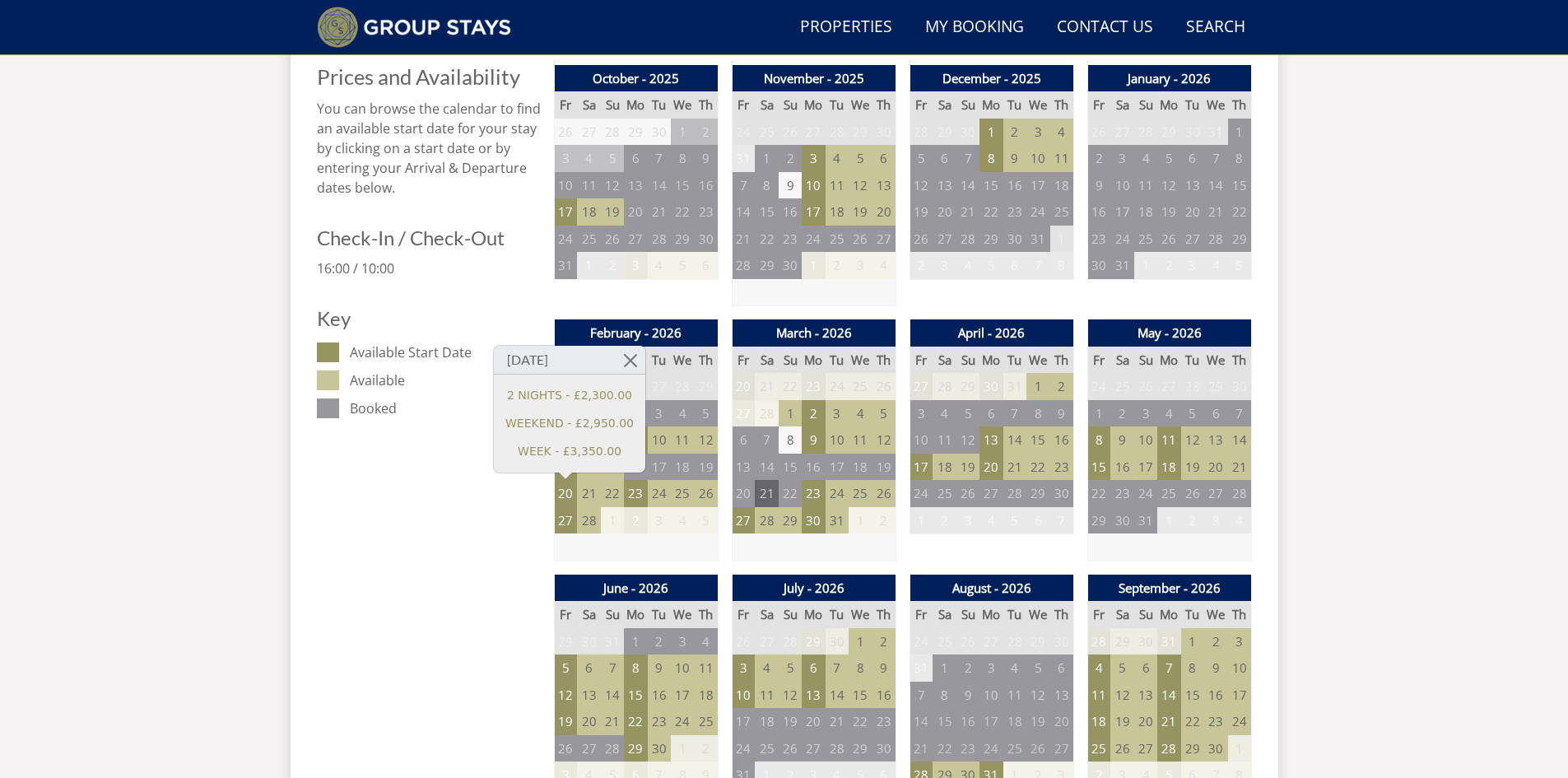
scroll to position [476, 0]
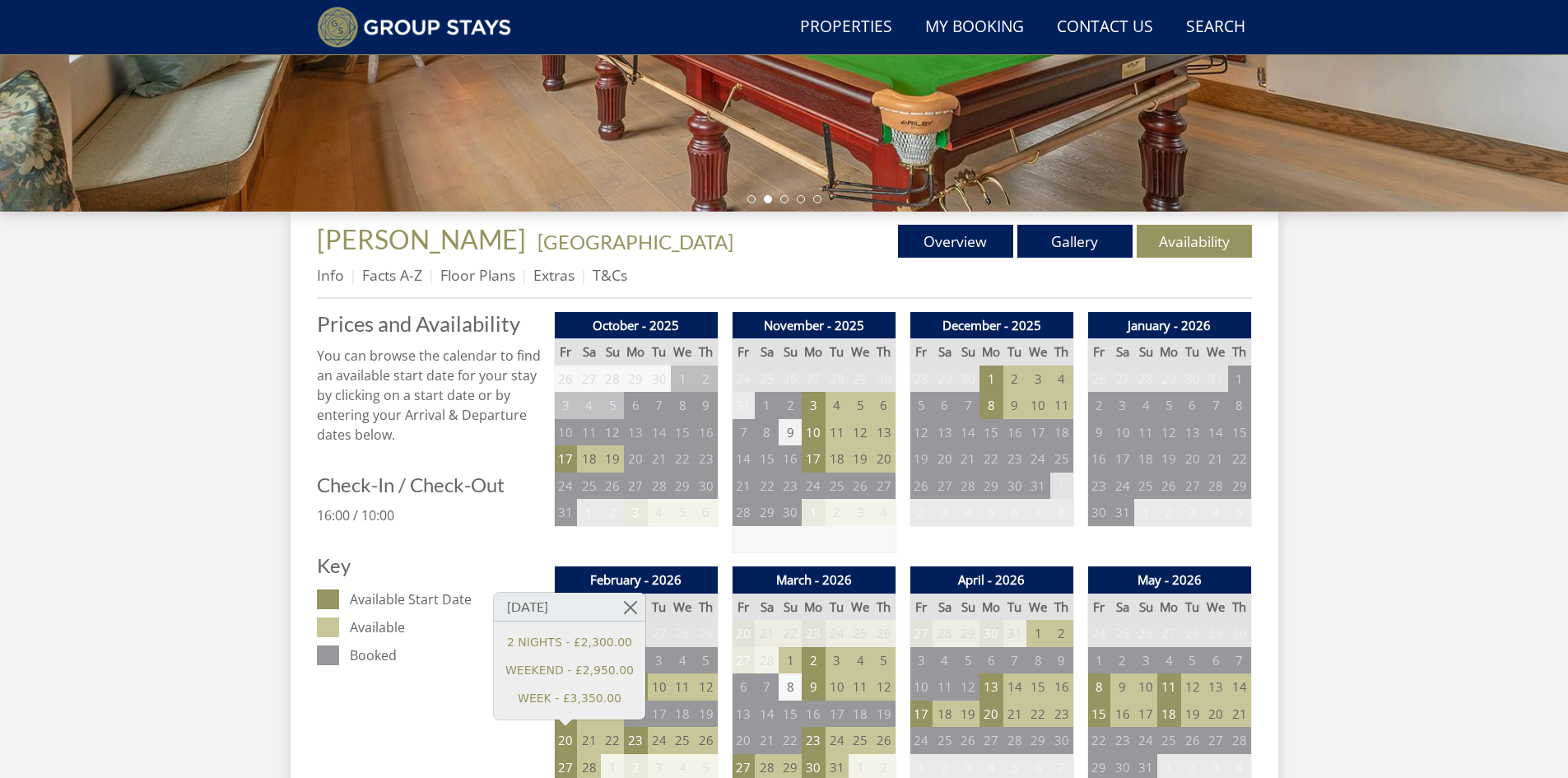
click at [794, 429] on td "9" at bounding box center [790, 432] width 23 height 27
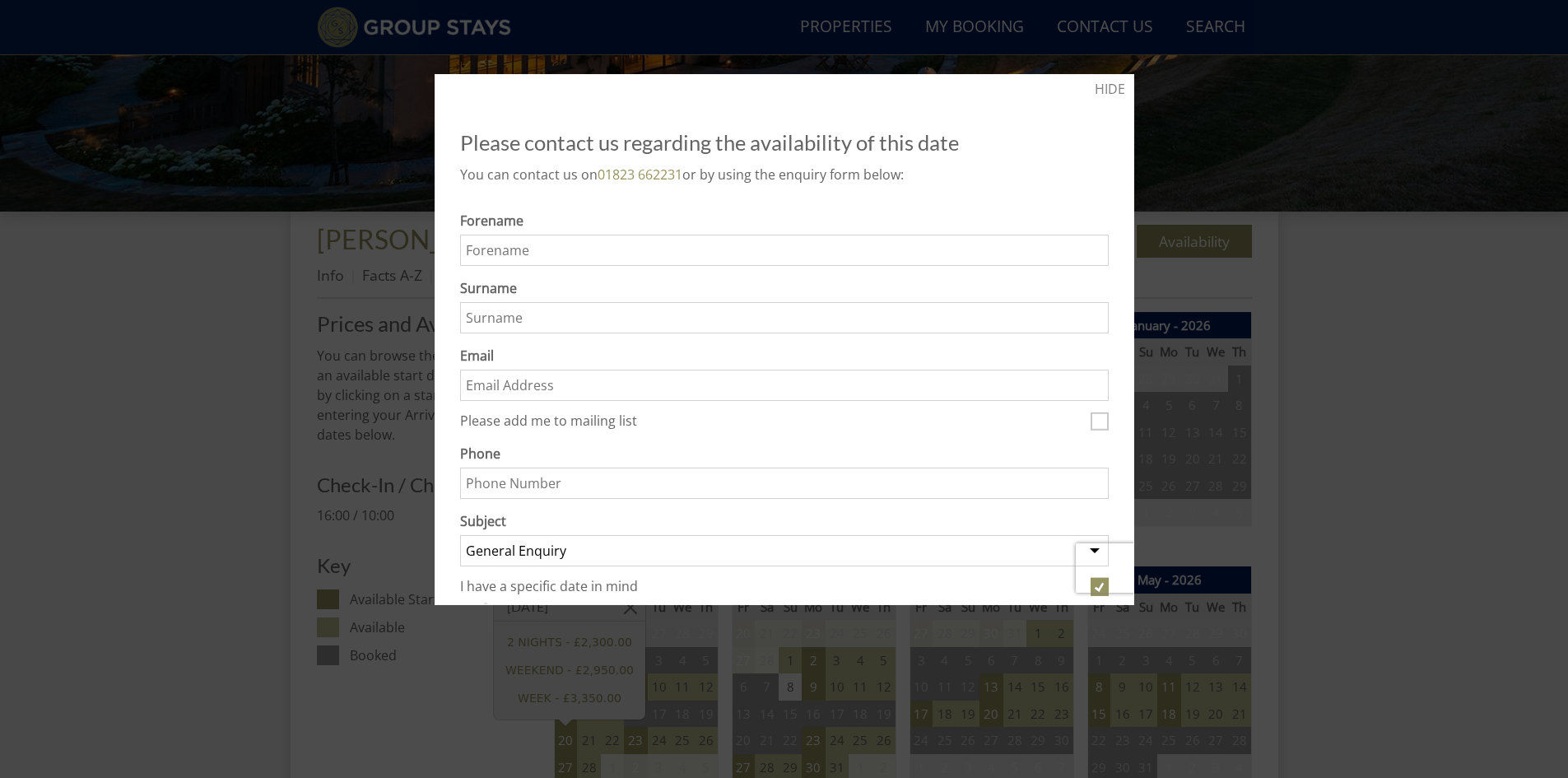
drag, startPoint x: 1383, startPoint y: 291, endPoint x: 1350, endPoint y: 304, distance: 35.5
click at [1383, 291] on div at bounding box center [784, 389] width 1568 height 778
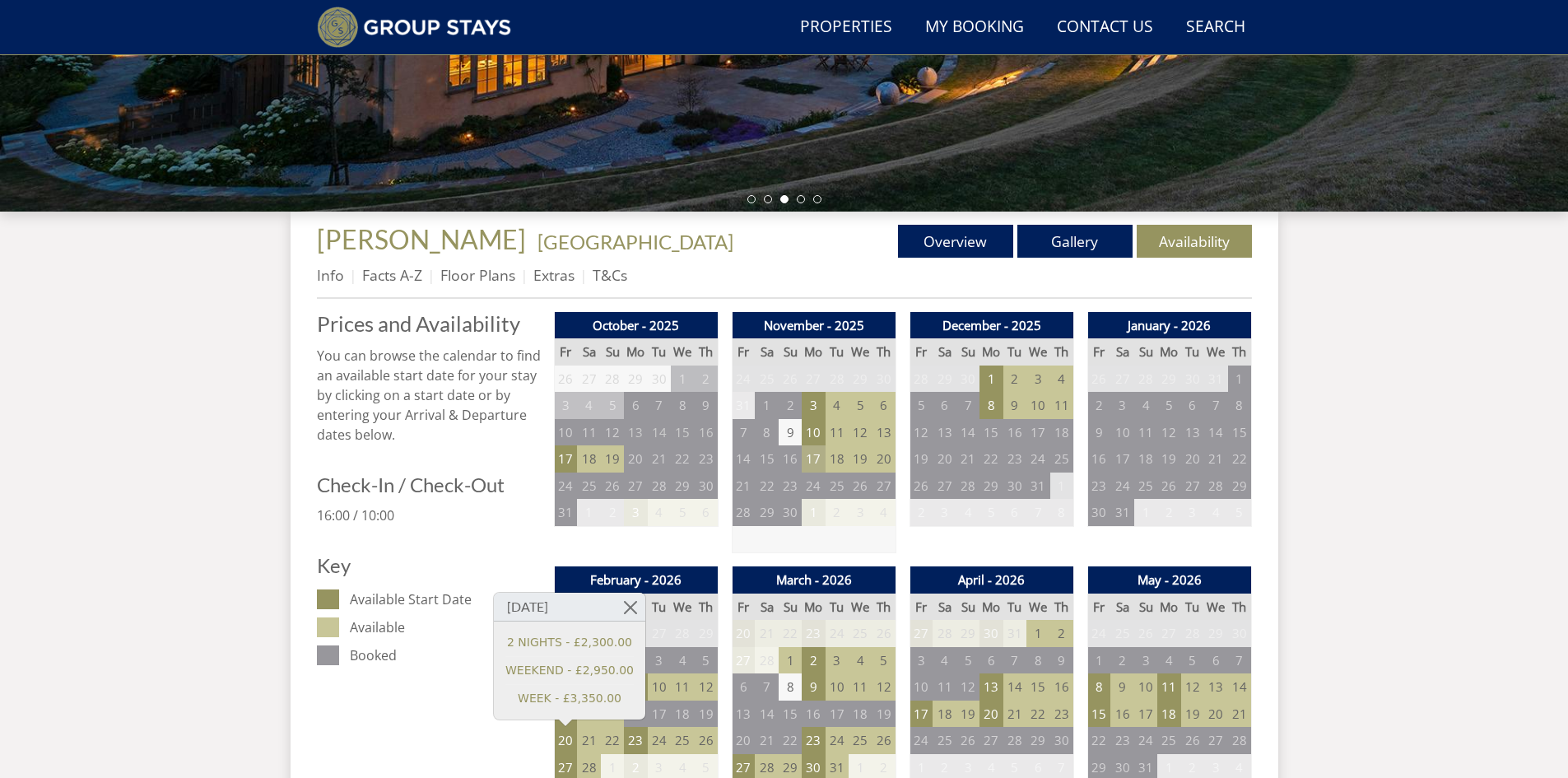
click at [811, 457] on td "17" at bounding box center [813, 459] width 23 height 27
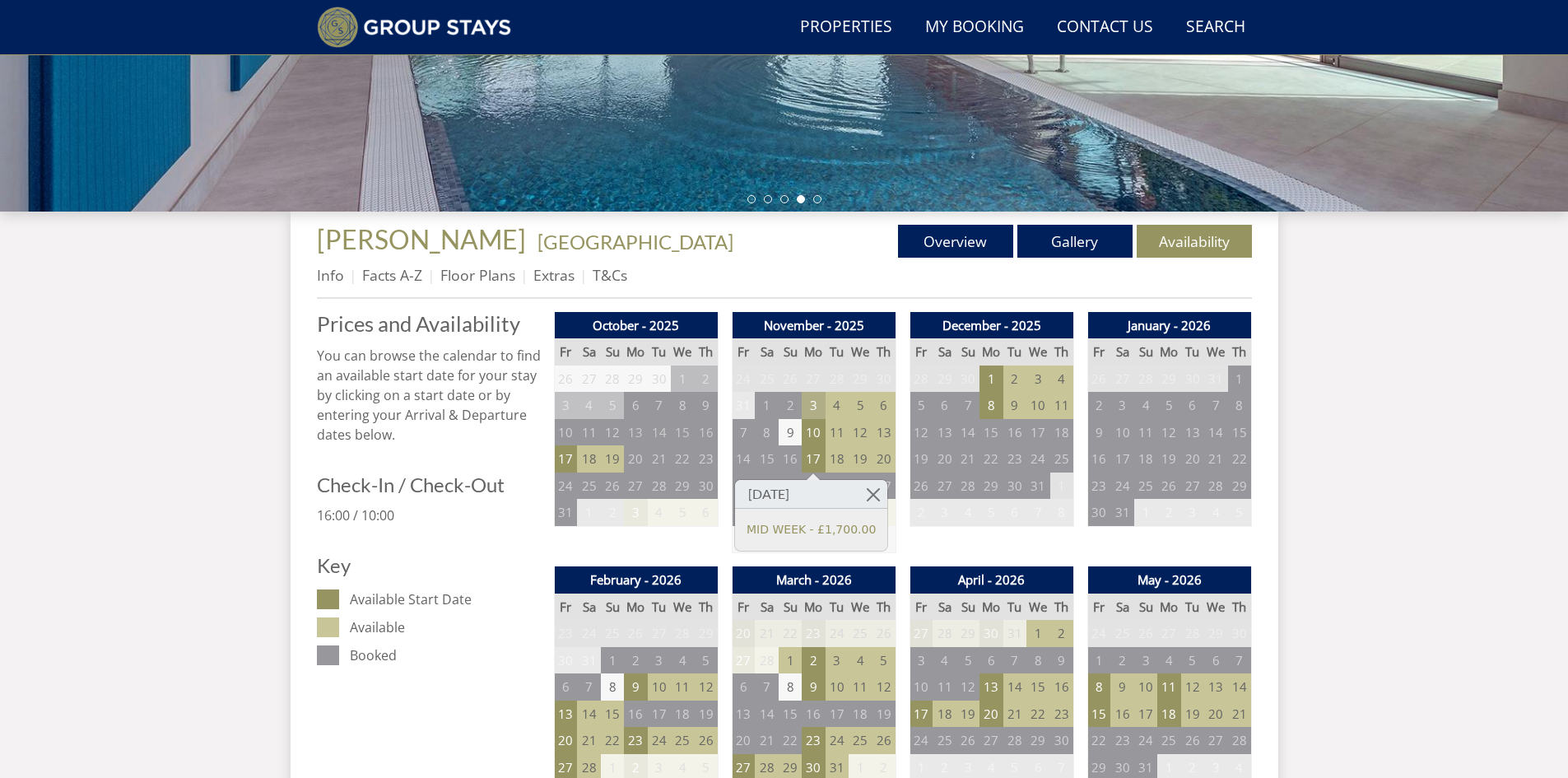
click at [808, 399] on td "3" at bounding box center [813, 405] width 23 height 27
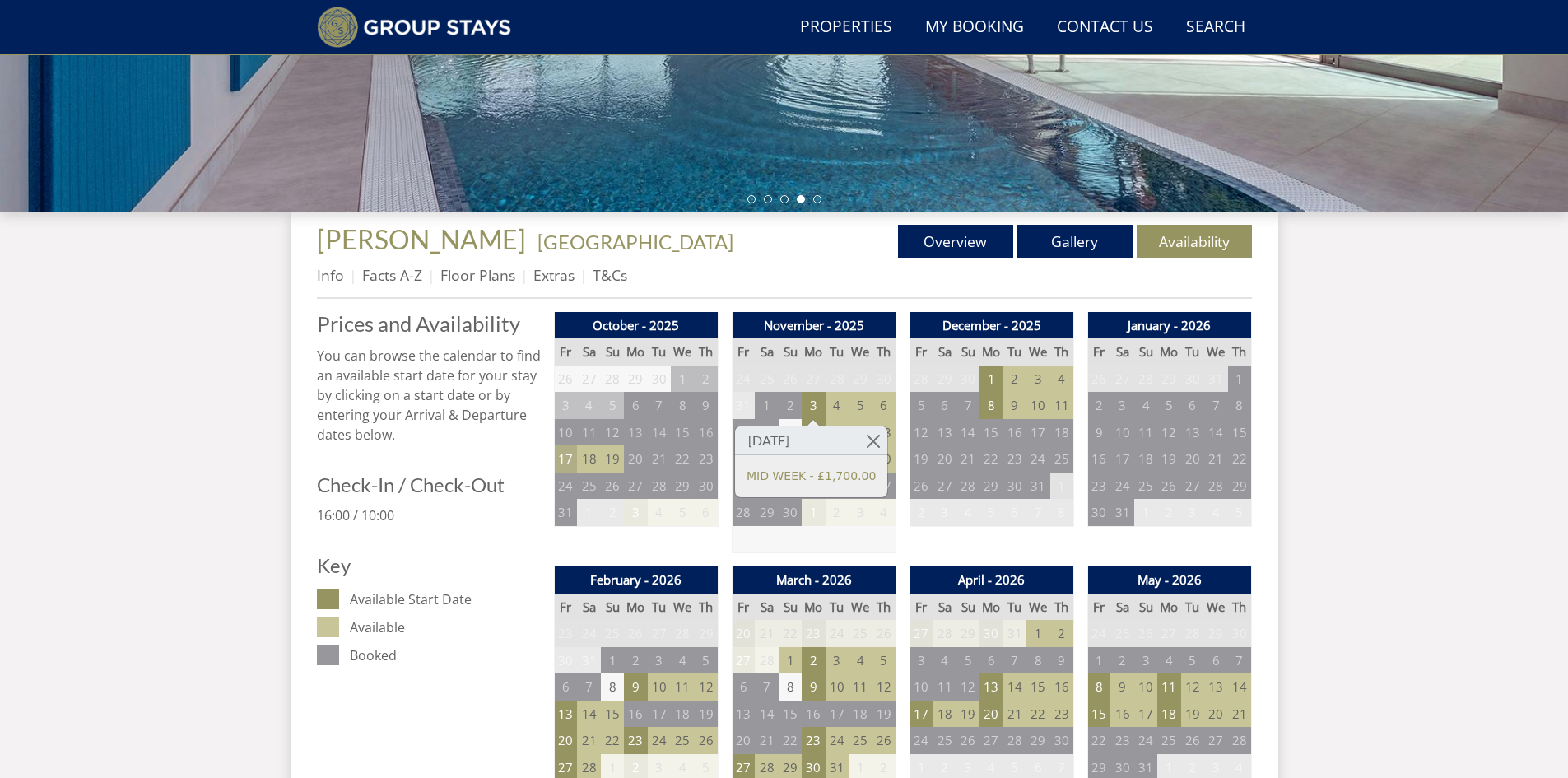
click at [566, 461] on td "17" at bounding box center [566, 459] width 23 height 27
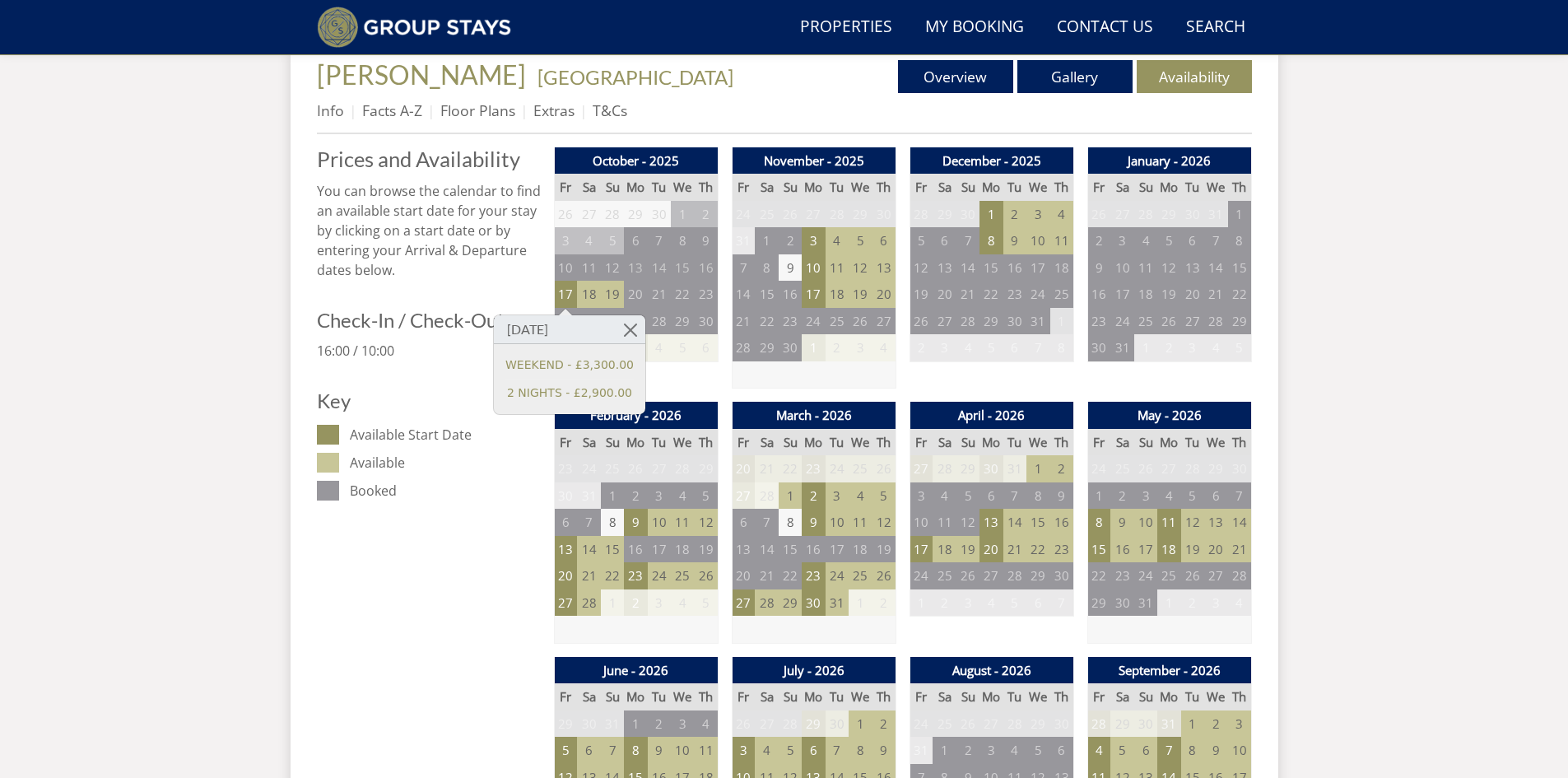
scroll to position [805, 0]
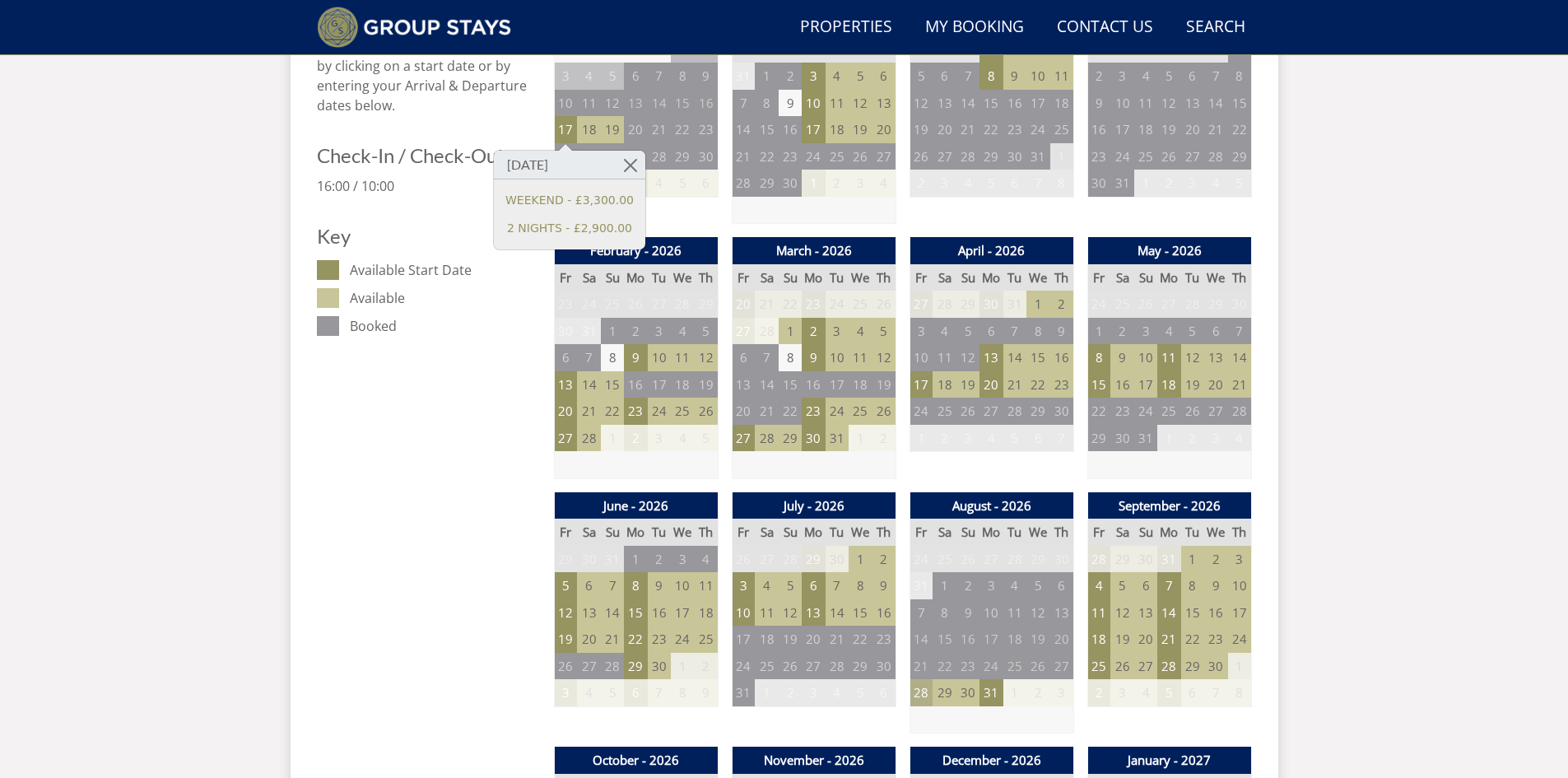
click at [925, 693] on td "28" at bounding box center [921, 693] width 23 height 27
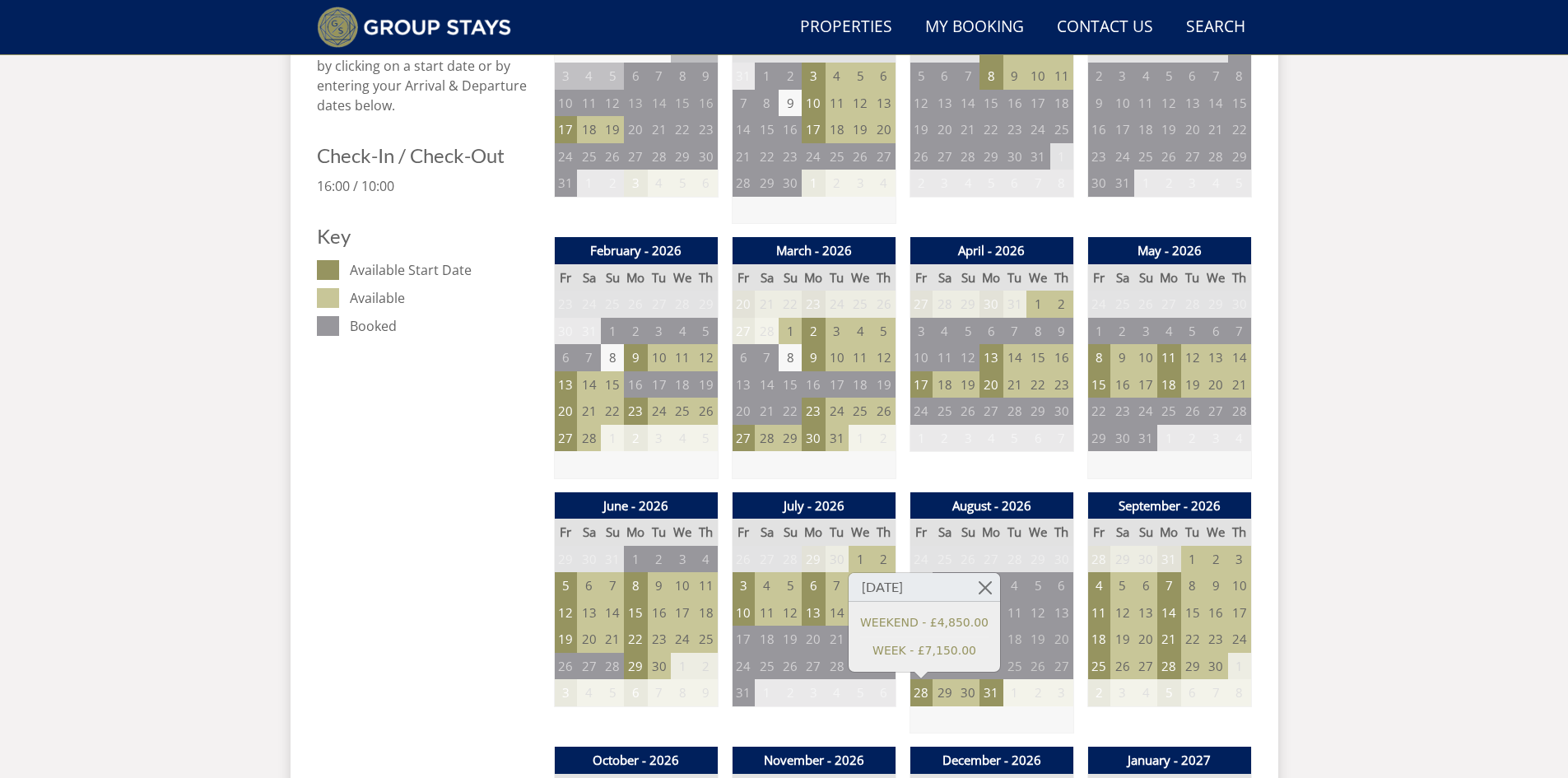
click at [1045, 693] on td "2" at bounding box center [1038, 693] width 23 height 27
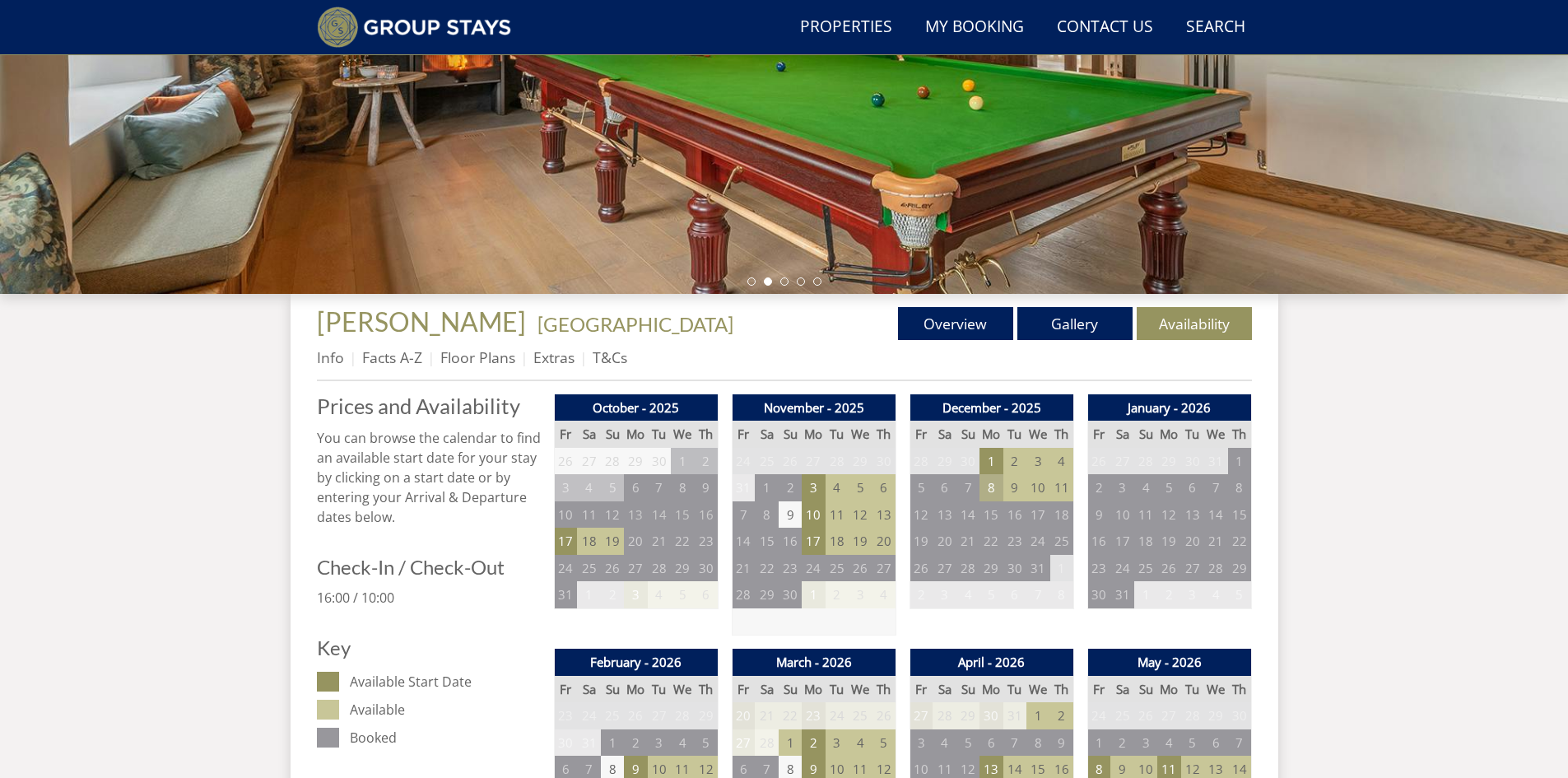
scroll to position [558, 0]
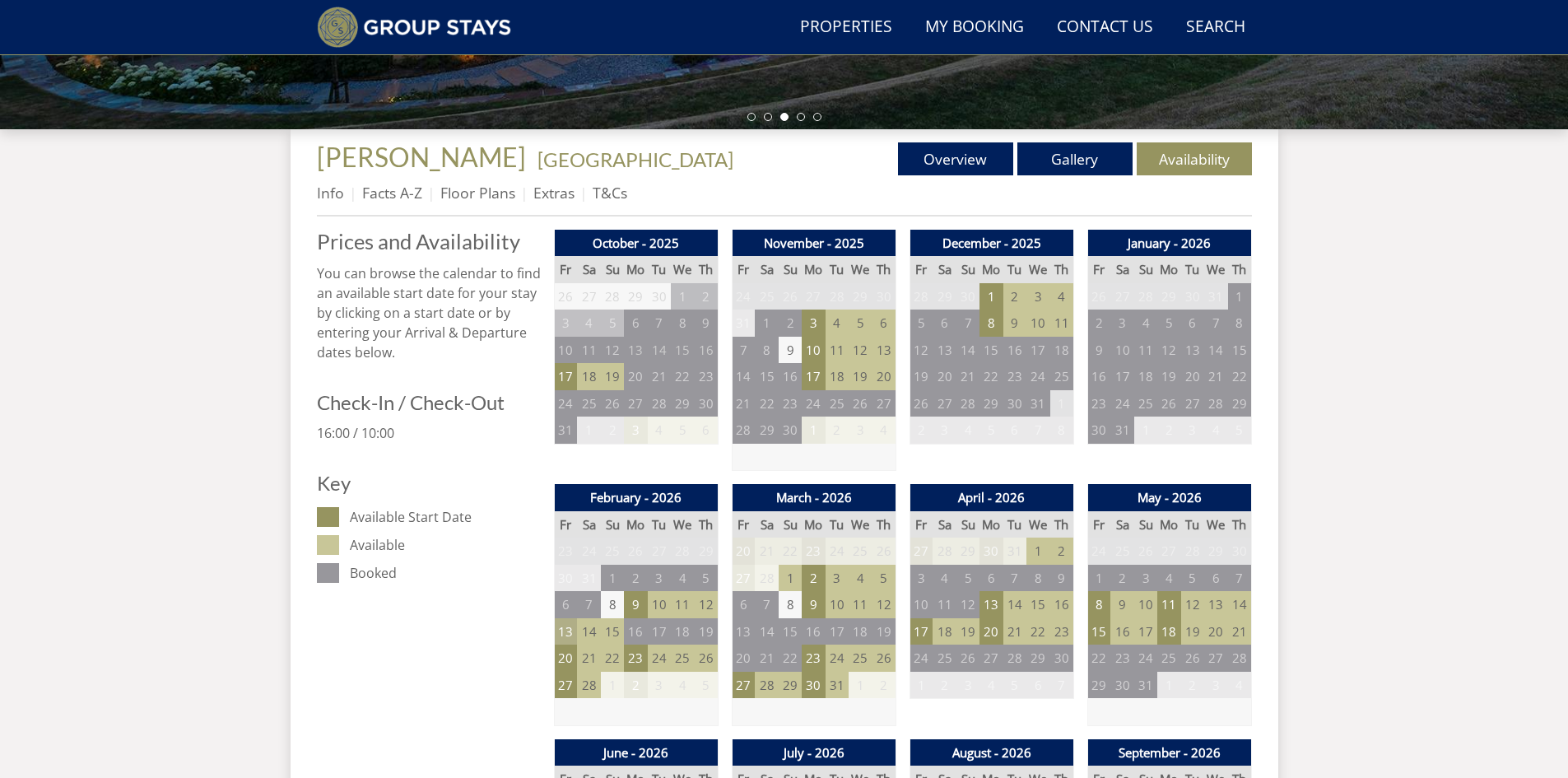
click at [562, 631] on td "13" at bounding box center [566, 631] width 23 height 27
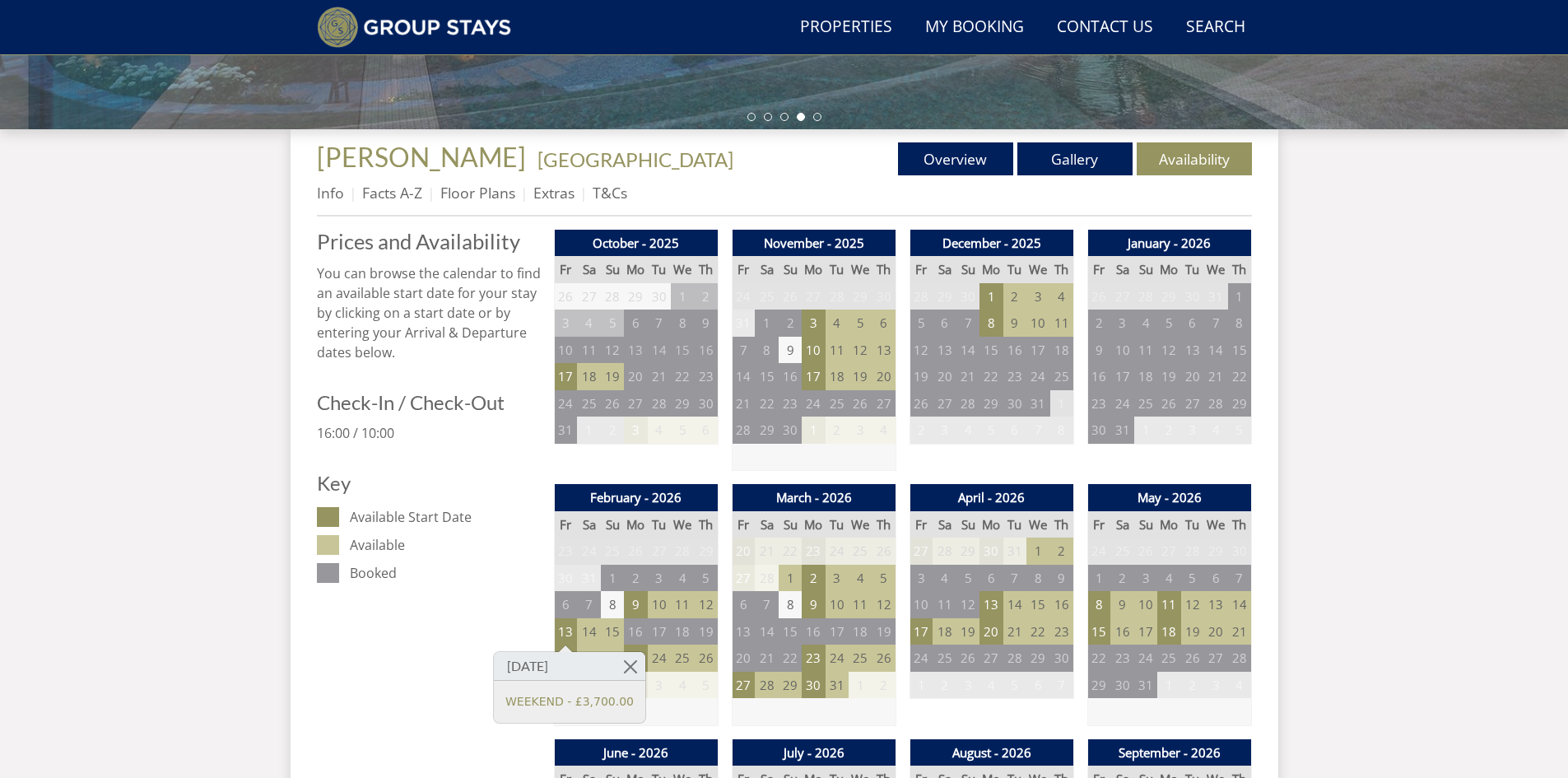
click at [565, 651] on div at bounding box center [566, 648] width 13 height 7
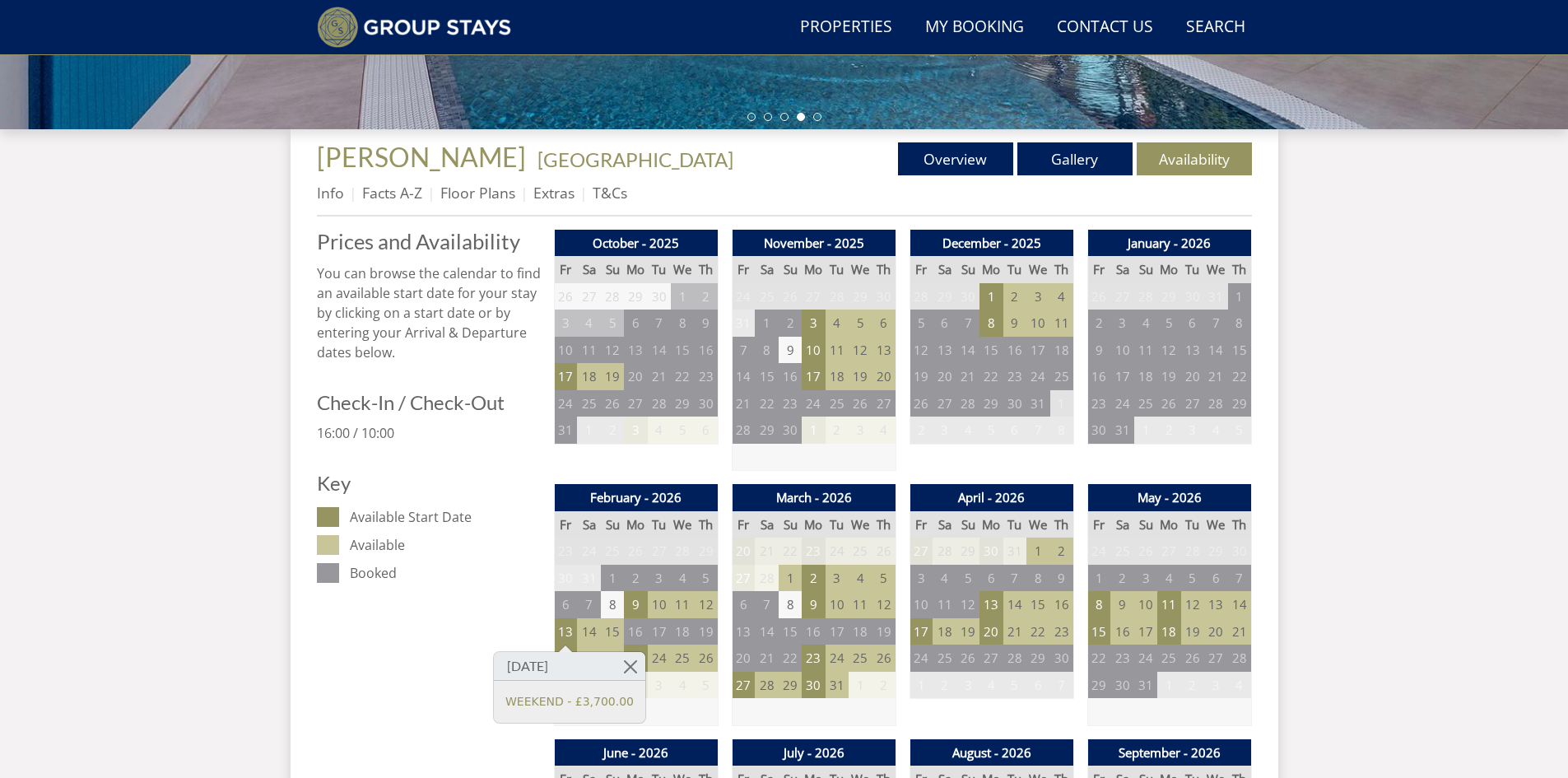
click at [570, 655] on td "20" at bounding box center [566, 658] width 23 height 27
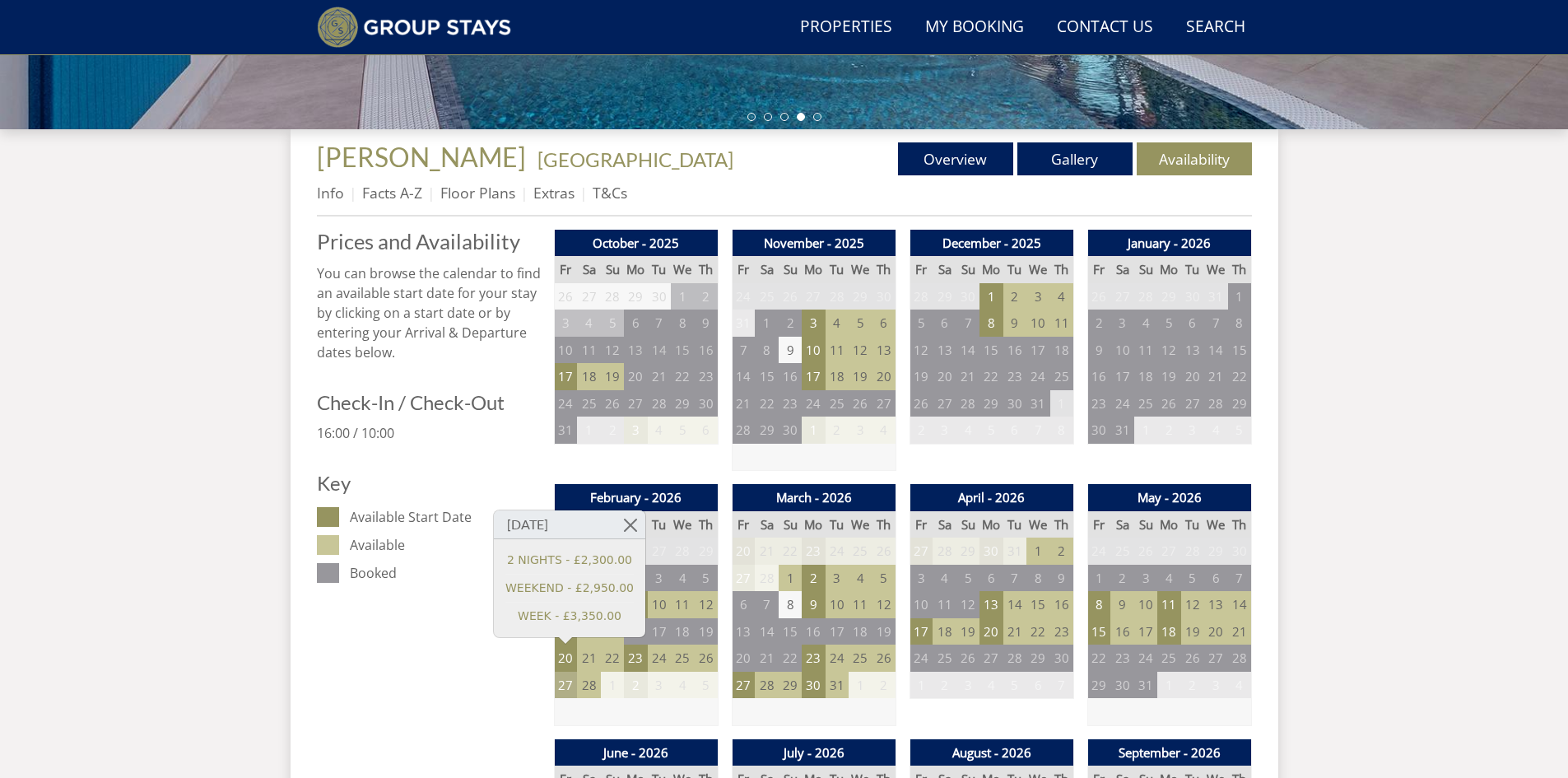
click at [562, 684] on td "27" at bounding box center [566, 685] width 23 height 27
click at [749, 684] on td "27" at bounding box center [744, 685] width 23 height 27
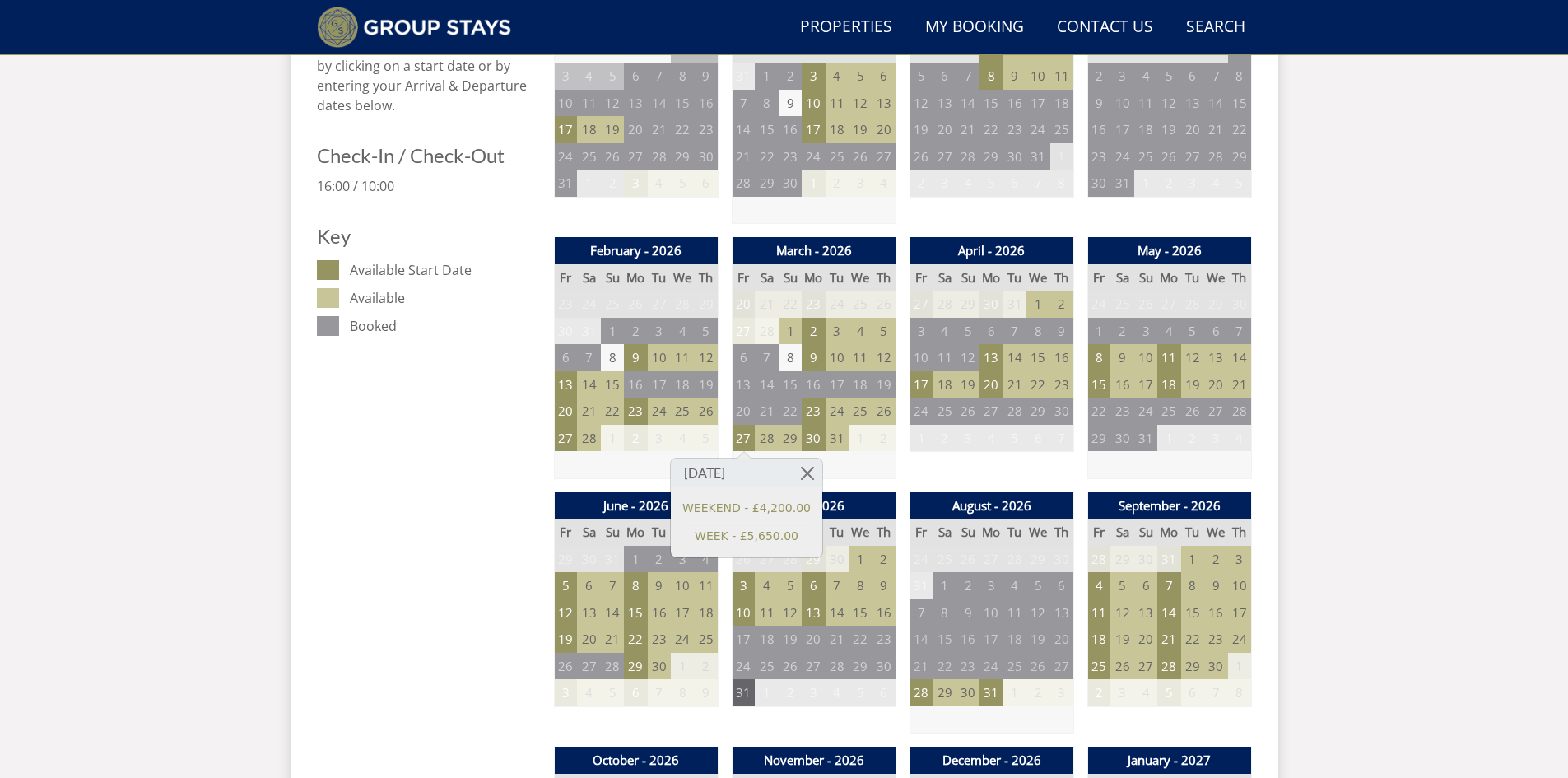
scroll to position [1052, 0]
